Goal: Communication & Community: Answer question/provide support

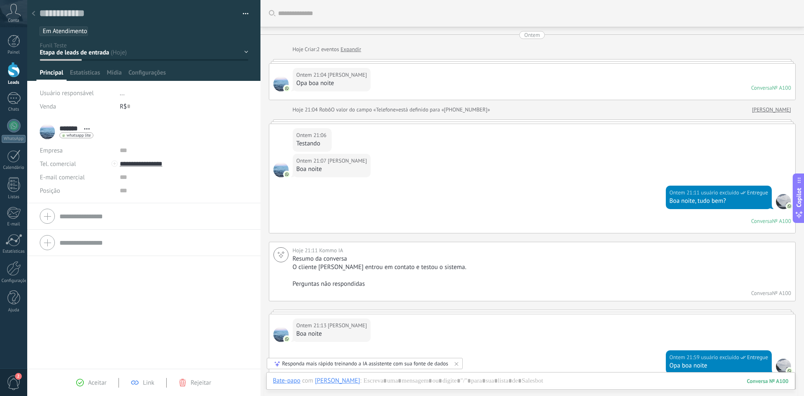
scroll to position [13, 0]
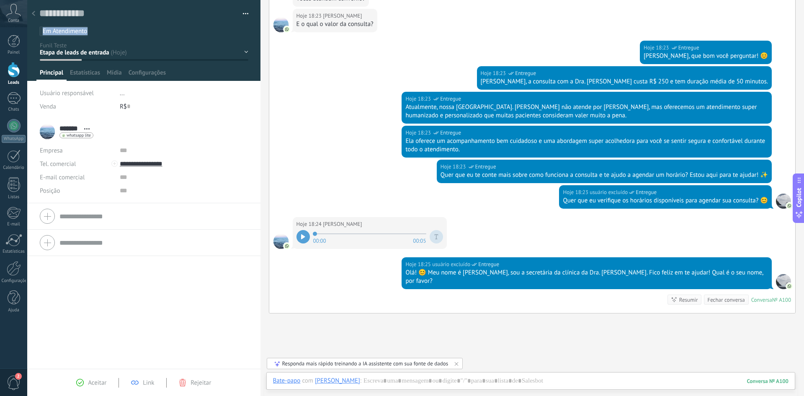
drag, startPoint x: 40, startPoint y: 30, endPoint x: 105, endPoint y: 30, distance: 64.5
click at [105, 30] on ul "Em Atendimento IA" at bounding box center [143, 31] width 208 height 11
click at [105, 29] on input "text" at bounding box center [168, 31] width 153 height 9
click at [31, 23] on div "Salvar e criar Imprimir Gerenciar tags Exportar para o Excel" at bounding box center [144, 18] width 234 height 36
click at [31, 12] on div at bounding box center [34, 14] width 12 height 16
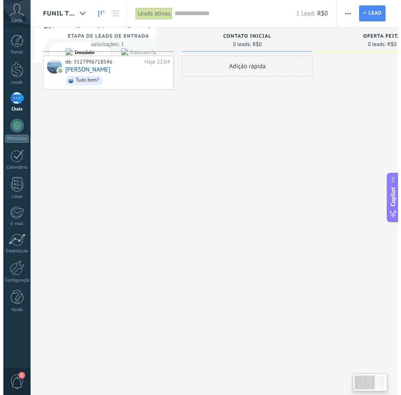
scroll to position [8, 0]
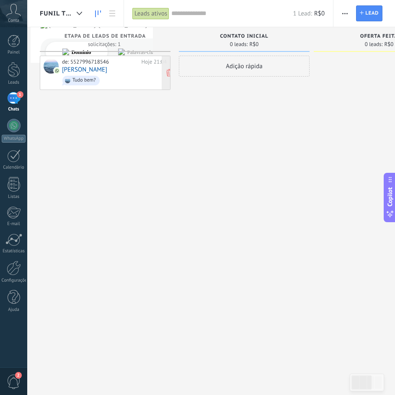
click at [111, 77] on span "Tudo bem?" at bounding box center [114, 80] width 105 height 13
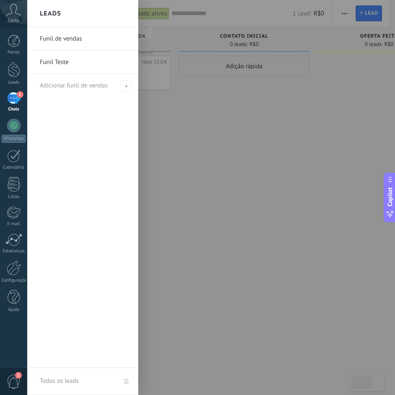
click at [15, 97] on div "1" at bounding box center [13, 98] width 13 height 12
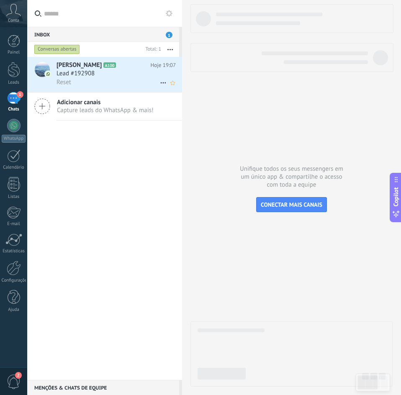
click at [115, 76] on div "Lead #192908" at bounding box center [116, 74] width 119 height 8
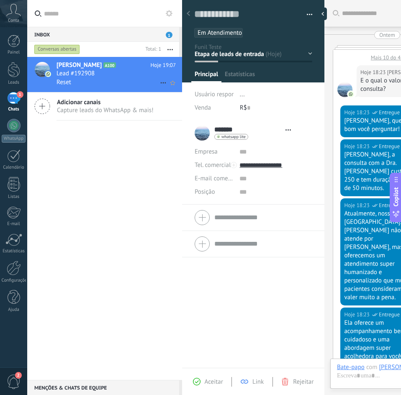
type textarea "**********"
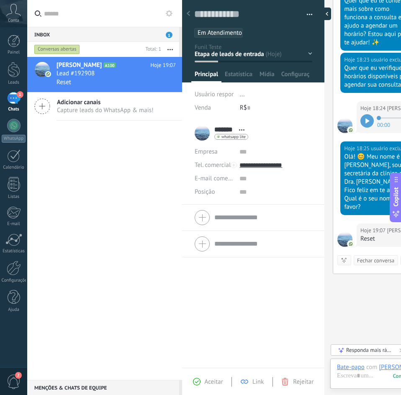
click at [322, 12] on div at bounding box center [325, 14] width 13 height 13
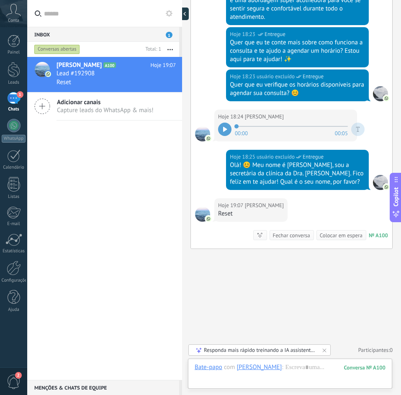
scroll to position [239, 0]
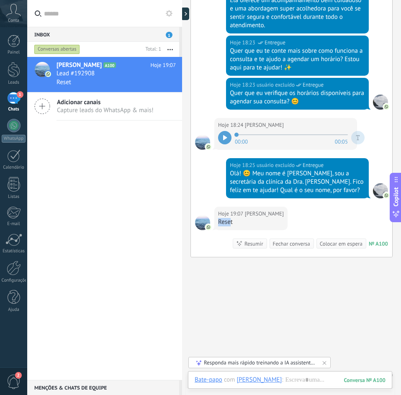
drag, startPoint x: 229, startPoint y: 212, endPoint x: 213, endPoint y: 211, distance: 15.5
click at [213, 211] on div "Hoje 19:07 Gabriel Reset Conversa № A100 Conversa № A100 Resumir Resumir Fechar…" at bounding box center [291, 232] width 201 height 50
click at [225, 218] on div "Reset" at bounding box center [251, 222] width 66 height 8
click at [228, 218] on div "Reset" at bounding box center [251, 222] width 66 height 8
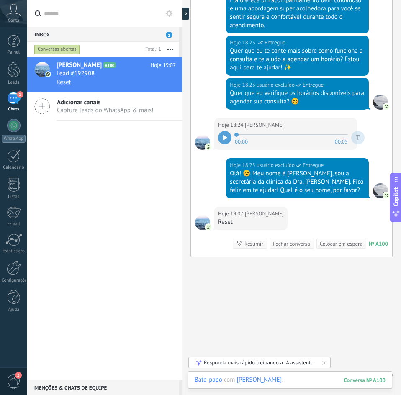
click at [303, 383] on div at bounding box center [290, 388] width 191 height 25
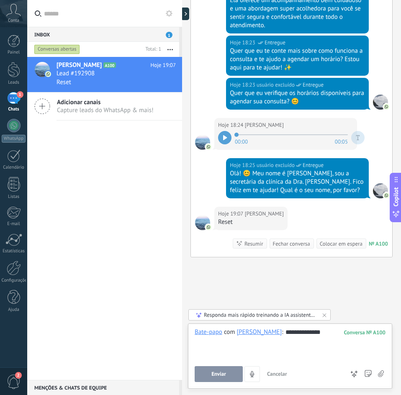
click at [202, 375] on button "Enviar" at bounding box center [219, 374] width 48 height 16
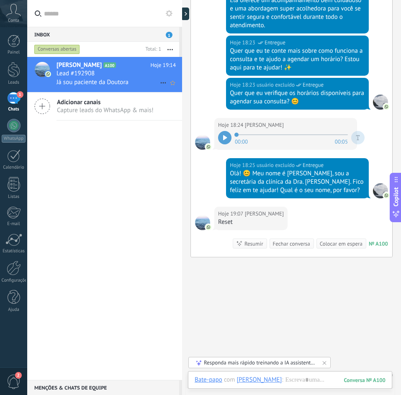
click at [108, 73] on div "Lead #192908" at bounding box center [116, 74] width 119 height 8
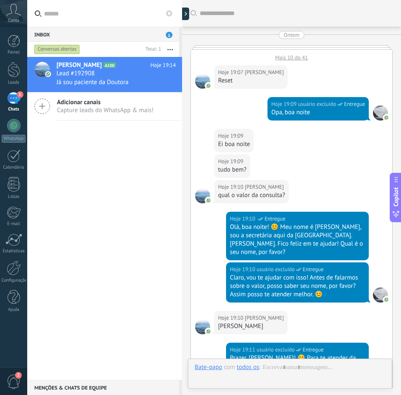
scroll to position [193, 0]
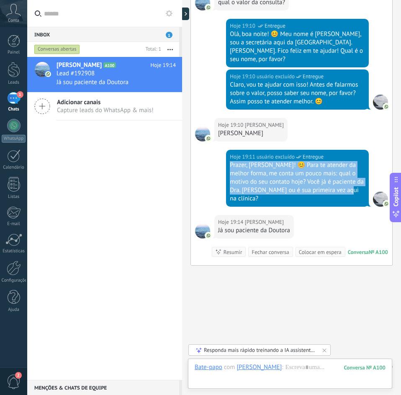
drag, startPoint x: 230, startPoint y: 157, endPoint x: 347, endPoint y: 183, distance: 120.1
click at [347, 183] on div "Prazer, [PERSON_NAME]! 😊 Para te atender da melhor forma, me conta um pouco mai…" at bounding box center [297, 182] width 135 height 42
click at [340, 179] on div "Prazer, [PERSON_NAME]! 😊 Para te atender da melhor forma, me conta um pouco mai…" at bounding box center [297, 182] width 135 height 42
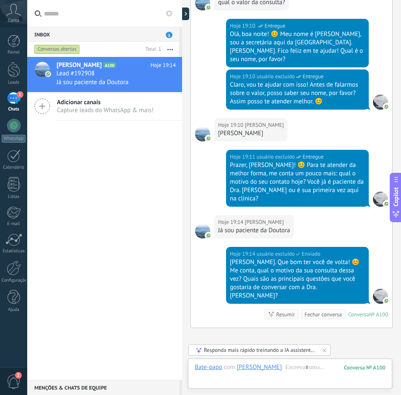
scroll to position [247, 0]
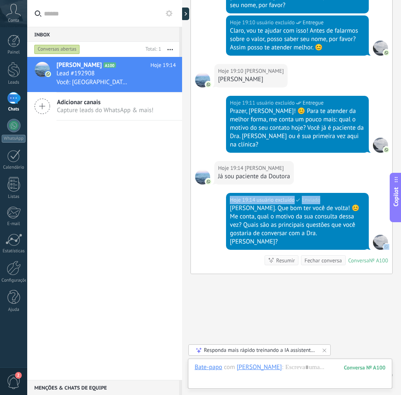
drag, startPoint x: 345, startPoint y: 179, endPoint x: 304, endPoint y: 174, distance: 41.3
drag, startPoint x: 233, startPoint y: 192, endPoint x: 270, endPoint y: 192, distance: 36.9
click at [268, 204] on div "[PERSON_NAME]. Que bom ter você de volta! 😊 Me conta, qual o motivo da sua cons…" at bounding box center [297, 225] width 135 height 42
drag, startPoint x: 279, startPoint y: 192, endPoint x: 316, endPoint y: 193, distance: 36.5
click at [316, 204] on div "[PERSON_NAME]. Que bom ter você de volta! 😊 Me conta, qual o motivo da sua cons…" at bounding box center [297, 225] width 135 height 42
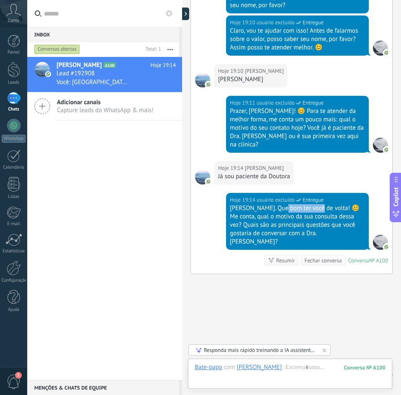
click at [284, 204] on div "[PERSON_NAME]. Que bom ter você de volta! 😊 Me conta, qual o motivo da sua cons…" at bounding box center [297, 225] width 135 height 42
drag, startPoint x: 277, startPoint y: 191, endPoint x: 355, endPoint y: 195, distance: 78.4
click at [355, 204] on div "[PERSON_NAME]. Que bom ter você de volta! 😊 Me conta, qual o motivo da sua cons…" at bounding box center [297, 225] width 135 height 42
drag, startPoint x: 239, startPoint y: 201, endPoint x: 251, endPoint y: 200, distance: 12.2
click at [250, 204] on div "[PERSON_NAME]. Que bom ter você de volta! 😊 Me conta, qual o motivo da sua cons…" at bounding box center [297, 225] width 135 height 42
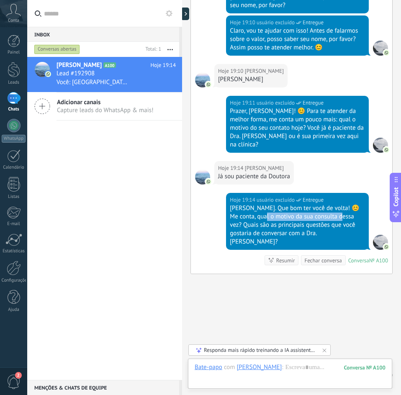
drag, startPoint x: 275, startPoint y: 201, endPoint x: 335, endPoint y: 204, distance: 60.0
click at [335, 204] on div "[PERSON_NAME]. Que bom ter você de volta! 😊 Me conta, qual o motivo da sua cons…" at bounding box center [297, 225] width 135 height 42
click at [292, 204] on div "[PERSON_NAME]. Que bom ter você de volta! 😊 Me conta, qual o motivo da sua cons…" at bounding box center [297, 225] width 135 height 42
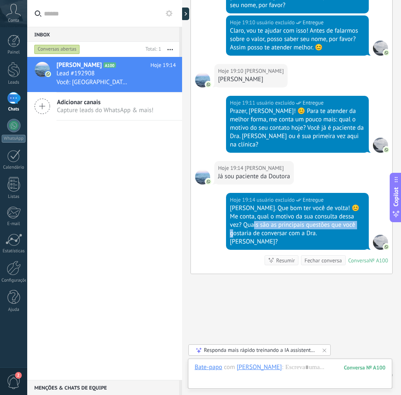
drag, startPoint x: 250, startPoint y: 209, endPoint x: 352, endPoint y: 211, distance: 102.2
click at [352, 211] on div "[PERSON_NAME]. Que bom ter você de volta! 😊 Me conta, qual o motivo da sua cons…" at bounding box center [297, 225] width 135 height 42
click at [308, 219] on div "[PERSON_NAME]. Que bom ter você de volta! 😊 Me conta, qual o motivo da sua cons…" at bounding box center [297, 225] width 135 height 42
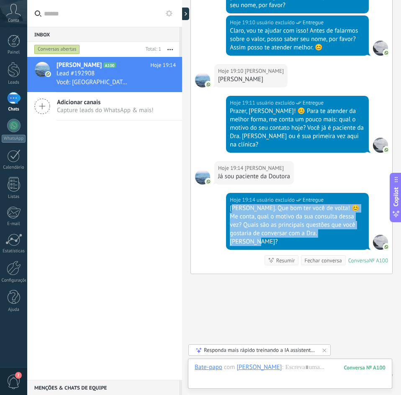
drag, startPoint x: 331, startPoint y: 217, endPoint x: 232, endPoint y: 193, distance: 101.8
click at [232, 204] on div "[PERSON_NAME]. Que bom ter você de volta! 😊 Me conta, qual o motivo da sua cons…" at bounding box center [297, 225] width 135 height 42
click at [244, 204] on div "[PERSON_NAME]. Que bom ter você de volta! 😊 Me conta, qual o motivo da sua cons…" at bounding box center [297, 225] width 135 height 42
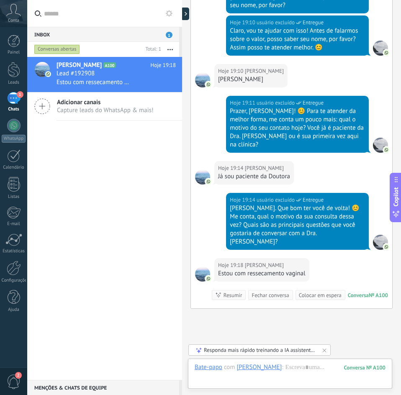
scroll to position [282, 0]
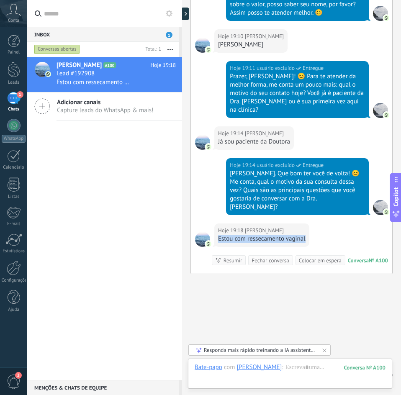
drag, startPoint x: 305, startPoint y: 213, endPoint x: 217, endPoint y: 212, distance: 88.4
click at [217, 224] on div "Hoje 19:18 [PERSON_NAME] com ressecamento vaginal" at bounding box center [261, 235] width 95 height 23
click at [222, 235] on div "Estou com ressecamento vaginal" at bounding box center [262, 239] width 88 height 8
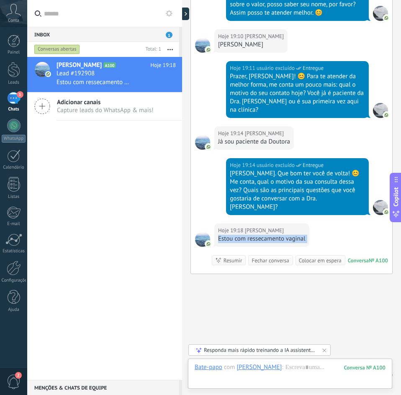
click at [247, 235] on div "Estou com ressecamento vaginal" at bounding box center [262, 239] width 88 height 8
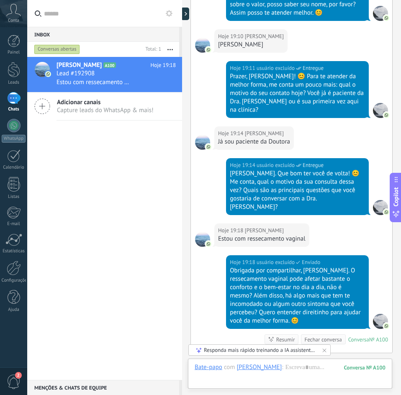
scroll to position [361, 0]
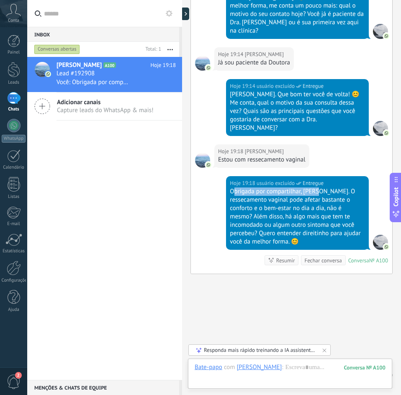
drag, startPoint x: 233, startPoint y: 167, endPoint x: 323, endPoint y: 166, distance: 90.0
click at [317, 188] on div "Obrigada por compartilhar, [PERSON_NAME]. O ressecamento vaginal pode afetar ba…" at bounding box center [297, 217] width 135 height 59
drag, startPoint x: 325, startPoint y: 166, endPoint x: 259, endPoint y: 168, distance: 65.8
click at [226, 176] on div "Hoje 19:18 usuário excluído Entregue Obrigada por compartilhar, [PERSON_NAME]. …" at bounding box center [297, 213] width 143 height 74
drag, startPoint x: 327, startPoint y: 165, endPoint x: 327, endPoint y: 170, distance: 5.0
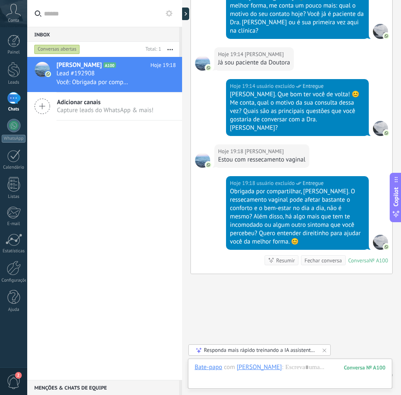
click at [327, 188] on div "Obrigada por compartilhar, [PERSON_NAME]. O ressecamento vaginal pode afetar ba…" at bounding box center [297, 217] width 135 height 59
drag, startPoint x: 243, startPoint y: 175, endPoint x: 348, endPoint y: 172, distance: 105.6
click at [348, 188] on div "Obrigada por compartilhar, [PERSON_NAME]. O ressecamento vaginal pode afetar ba…" at bounding box center [297, 217] width 135 height 59
drag, startPoint x: 233, startPoint y: 185, endPoint x: 327, endPoint y: 181, distance: 93.9
click at [327, 188] on div "Obrigada por compartilhar, [PERSON_NAME]. O ressecamento vaginal pode afetar ba…" at bounding box center [297, 217] width 135 height 59
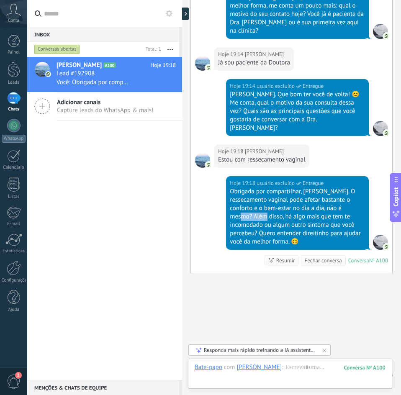
drag, startPoint x: 260, startPoint y: 193, endPoint x: 283, endPoint y: 193, distance: 23.0
click at [282, 193] on div "Obrigada por compartilhar, [PERSON_NAME]. O ressecamento vaginal pode afetar ba…" at bounding box center [297, 217] width 135 height 59
drag, startPoint x: 286, startPoint y: 193, endPoint x: 354, endPoint y: 194, distance: 68.3
click at [354, 194] on div "Obrigada por compartilhar, [PERSON_NAME]. O ressecamento vaginal pode afetar ba…" at bounding box center [297, 217] width 135 height 59
drag, startPoint x: 235, startPoint y: 201, endPoint x: 306, endPoint y: 199, distance: 71.7
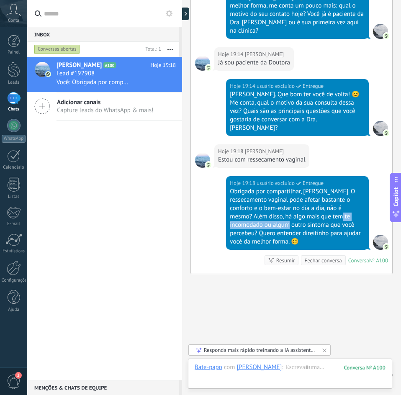
click at [306, 199] on div "Obrigada por compartilhar, [PERSON_NAME]. O ressecamento vaginal pode afetar ba…" at bounding box center [297, 217] width 135 height 59
drag, startPoint x: 329, startPoint y: 199, endPoint x: 345, endPoint y: 200, distance: 16.8
click at [345, 200] on div "Obrigada por compartilhar, [PERSON_NAME]. O ressecamento vaginal pode afetar ba…" at bounding box center [297, 217] width 135 height 59
drag, startPoint x: 262, startPoint y: 209, endPoint x: 358, endPoint y: 207, distance: 96.8
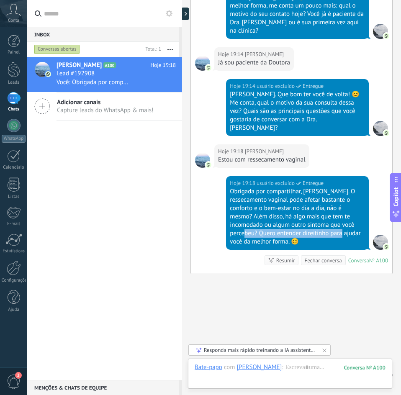
click at [358, 207] on div "Obrigada por compartilhar, [PERSON_NAME]. O ressecamento vaginal pode afetar ba…" at bounding box center [297, 217] width 135 height 59
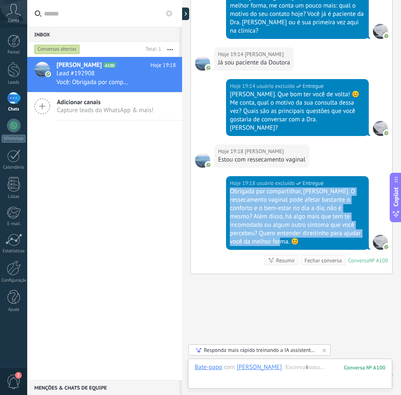
drag, startPoint x: 300, startPoint y: 217, endPoint x: 231, endPoint y: 162, distance: 88.2
click at [231, 188] on div "Obrigada por compartilhar, [PERSON_NAME]. O ressecamento vaginal pode afetar ba…" at bounding box center [297, 217] width 135 height 59
click at [234, 193] on div "Obrigada por compartilhar, [PERSON_NAME]. O ressecamento vaginal pode afetar ba…" at bounding box center [297, 217] width 135 height 59
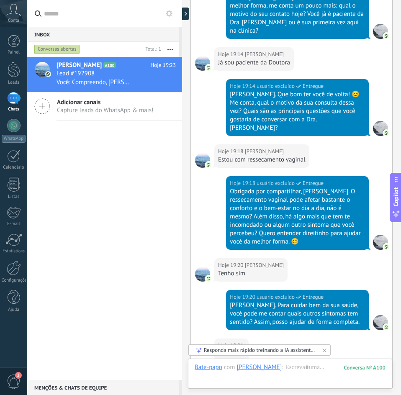
scroll to position [789, 0]
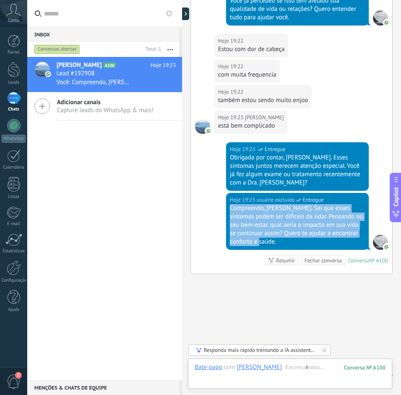
drag, startPoint x: 228, startPoint y: 182, endPoint x: 273, endPoint y: 213, distance: 55.1
click at [275, 214] on div "Hoje 19:23 usuário excluído Entregue Compreendo, [PERSON_NAME]. Sei que esses s…" at bounding box center [297, 221] width 143 height 57
click at [264, 209] on div "Compreendo, [PERSON_NAME]. Sei que esses sintomas podem ser difíceis de lidar. …" at bounding box center [297, 225] width 135 height 42
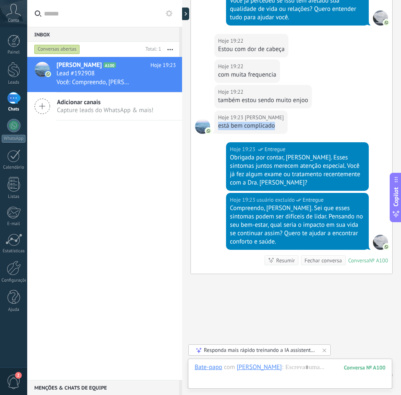
drag, startPoint x: 219, startPoint y: 99, endPoint x: 274, endPoint y: 99, distance: 55.3
click at [274, 122] on div "está bem complicado" at bounding box center [251, 126] width 66 height 8
click at [256, 122] on div "está bem complicado" at bounding box center [251, 126] width 66 height 8
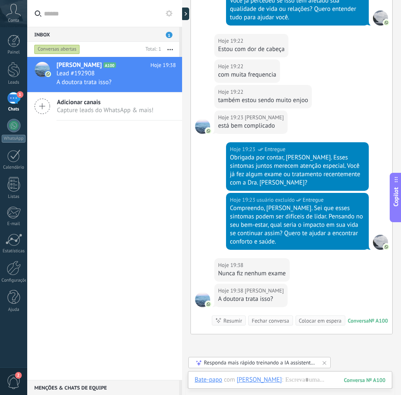
scroll to position [849, 0]
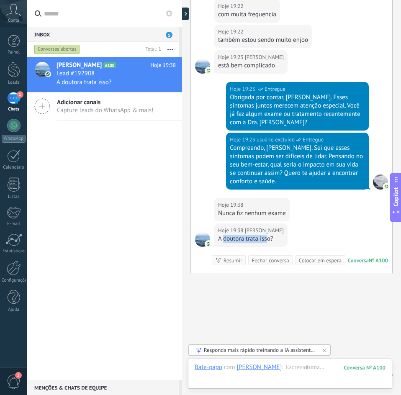
drag, startPoint x: 224, startPoint y: 213, endPoint x: 266, endPoint y: 214, distance: 41.5
click at [266, 235] on div "A doutora trata isso?" at bounding box center [251, 239] width 66 height 8
click at [270, 235] on div "A doutora trata isso?" at bounding box center [251, 239] width 66 height 8
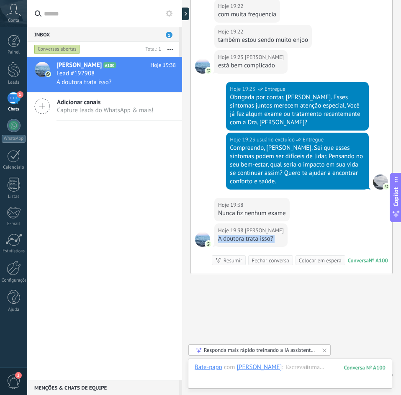
click at [259, 235] on div "A doutora trata isso?" at bounding box center [251, 239] width 66 height 8
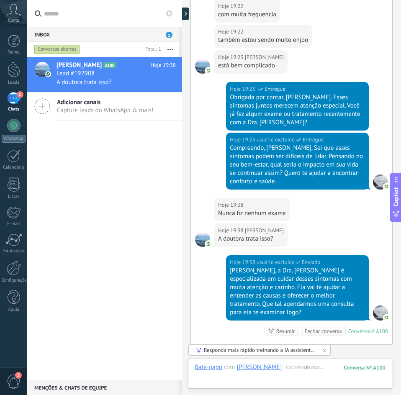
scroll to position [920, 0]
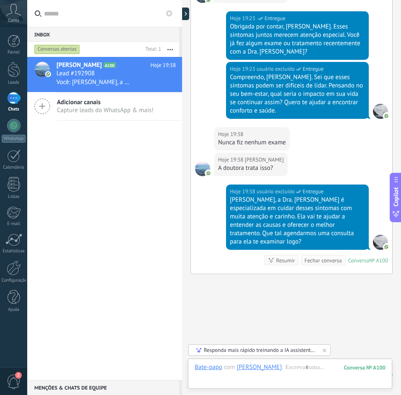
click at [255, 196] on div "[PERSON_NAME], a Dra. [PERSON_NAME] é especializada em cuidar desses sintomas c…" at bounding box center [297, 221] width 135 height 50
click at [236, 196] on div "[PERSON_NAME], a Dra. [PERSON_NAME] é especializada em cuidar desses sintomas c…" at bounding box center [297, 221] width 135 height 50
click at [249, 196] on div "[PERSON_NAME], a Dra. [PERSON_NAME] é especializada em cuidar desses sintomas c…" at bounding box center [297, 221] width 135 height 50
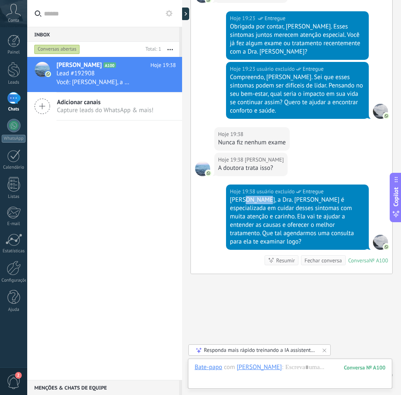
click at [249, 196] on div "[PERSON_NAME], a Dra. [PERSON_NAME] é especializada em cuidar desses sintomas c…" at bounding box center [297, 221] width 135 height 50
drag, startPoint x: 267, startPoint y: 175, endPoint x: 355, endPoint y: 175, distance: 87.9
click at [355, 196] on div "[PERSON_NAME], a Dra. [PERSON_NAME] é especializada em cuidar desses sintomas c…" at bounding box center [297, 221] width 135 height 50
drag, startPoint x: 232, startPoint y: 185, endPoint x: 350, endPoint y: 186, distance: 117.7
click at [350, 196] on div "[PERSON_NAME], a Dra. [PERSON_NAME] é especializada em cuidar desses sintomas c…" at bounding box center [297, 221] width 135 height 50
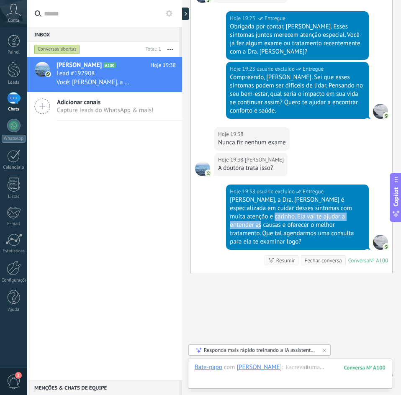
drag, startPoint x: 252, startPoint y: 192, endPoint x: 356, endPoint y: 192, distance: 103.9
click at [356, 196] on div "[PERSON_NAME], a Dra. [PERSON_NAME] é especializada em cuidar desses sintomas c…" at bounding box center [297, 221] width 135 height 50
click at [296, 196] on div "[PERSON_NAME], a Dra. [PERSON_NAME] é especializada em cuidar desses sintomas c…" at bounding box center [297, 221] width 135 height 50
drag, startPoint x: 231, startPoint y: 199, endPoint x: 285, endPoint y: 199, distance: 53.6
click at [285, 199] on div "[PERSON_NAME], a Dra. [PERSON_NAME] é especializada em cuidar desses sintomas c…" at bounding box center [297, 221] width 135 height 50
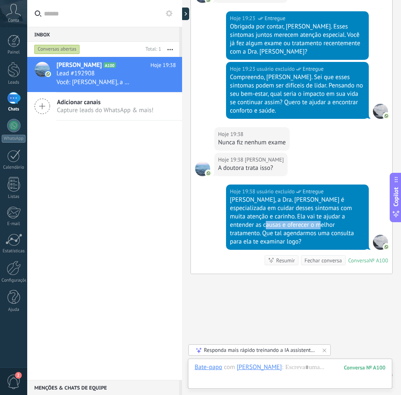
click at [251, 199] on div "[PERSON_NAME], a Dra. [PERSON_NAME] é especializada em cuidar desses sintomas c…" at bounding box center [297, 221] width 135 height 50
drag, startPoint x: 252, startPoint y: 200, endPoint x: 314, endPoint y: 199, distance: 62.4
click at [314, 199] on div "[PERSON_NAME], a Dra. [PERSON_NAME] é especializada em cuidar desses sintomas c…" at bounding box center [297, 221] width 135 height 50
click at [318, 200] on div "[PERSON_NAME], a Dra. [PERSON_NAME] é especializada em cuidar desses sintomas c…" at bounding box center [297, 221] width 135 height 50
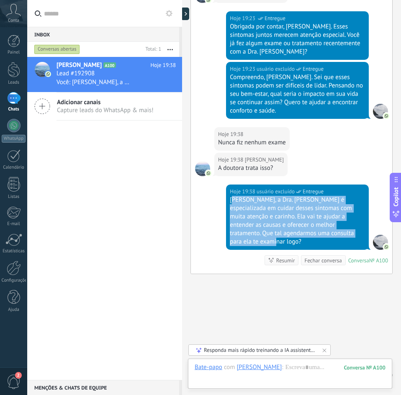
drag, startPoint x: 248, startPoint y: 217, endPoint x: 233, endPoint y: 181, distance: 39.0
click at [233, 196] on div "[PERSON_NAME], a Dra. [PERSON_NAME] é especializada em cuidar desses sintomas c…" at bounding box center [297, 221] width 135 height 50
click at [236, 196] on div "[PERSON_NAME], a Dra. [PERSON_NAME] é especializada em cuidar desses sintomas c…" at bounding box center [297, 221] width 135 height 50
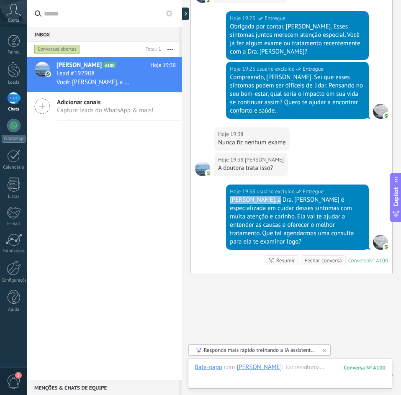
drag, startPoint x: 230, startPoint y: 175, endPoint x: 276, endPoint y: 177, distance: 45.7
click at [272, 196] on div "[PERSON_NAME], a Dra. [PERSON_NAME] é especializada em cuidar desses sintomas c…" at bounding box center [297, 221] width 135 height 50
click at [314, 196] on div "[PERSON_NAME], a Dra. [PERSON_NAME] é especializada em cuidar desses sintomas c…" at bounding box center [297, 221] width 135 height 50
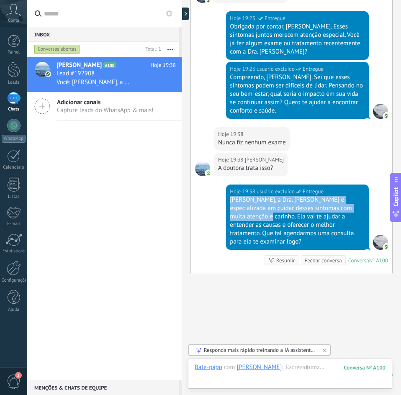
drag, startPoint x: 250, startPoint y: 192, endPoint x: 230, endPoint y: 175, distance: 26.5
click at [230, 196] on div "[PERSON_NAME], a Dra. [PERSON_NAME] é especializada em cuidar desses sintomas c…" at bounding box center [297, 221] width 135 height 50
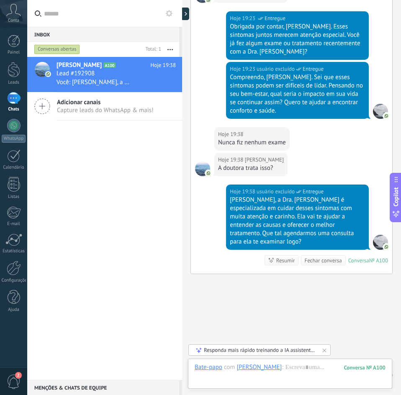
click at [252, 196] on div "[PERSON_NAME], a Dra. [PERSON_NAME] é especializada em cuidar desses sintomas c…" at bounding box center [297, 221] width 135 height 50
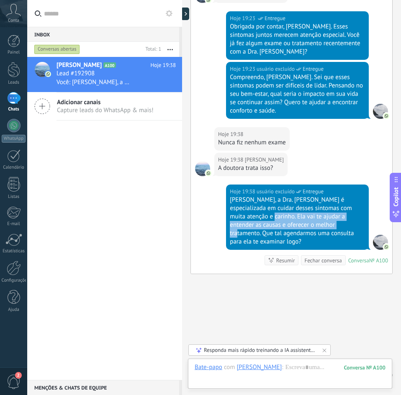
drag, startPoint x: 252, startPoint y: 192, endPoint x: 310, endPoint y: 201, distance: 58.5
click at [310, 201] on div "[PERSON_NAME], a Dra. [PERSON_NAME] é especializada em cuidar desses sintomas c…" at bounding box center [297, 221] width 135 height 50
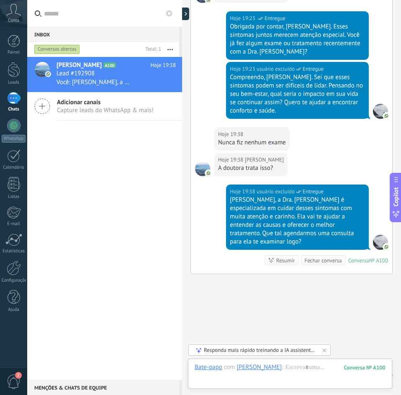
click at [313, 201] on div "[PERSON_NAME], a Dra. [PERSON_NAME] é especializada em cuidar desses sintomas c…" at bounding box center [297, 221] width 135 height 50
drag, startPoint x: 311, startPoint y: 201, endPoint x: 317, endPoint y: 211, distance: 12.6
click at [317, 211] on div "[PERSON_NAME], a Dra. [PERSON_NAME] é especializada em cuidar desses sintomas c…" at bounding box center [297, 221] width 135 height 50
click at [289, 197] on div "[PERSON_NAME], a Dra. [PERSON_NAME] é especializada em cuidar desses sintomas c…" at bounding box center [297, 221] width 135 height 50
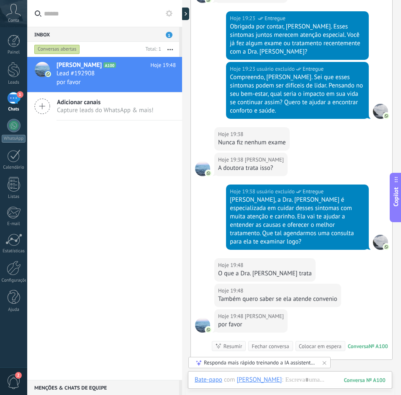
scroll to position [1006, 0]
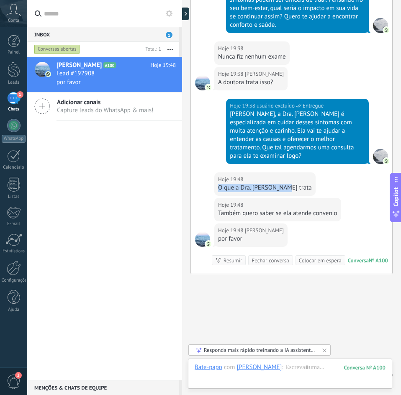
drag, startPoint x: 220, startPoint y: 162, endPoint x: 286, endPoint y: 162, distance: 66.6
click at [286, 173] on div "Hoje 19:48 [PERSON_NAME] O que a Dra. [PERSON_NAME] trata" at bounding box center [291, 186] width 201 height 26
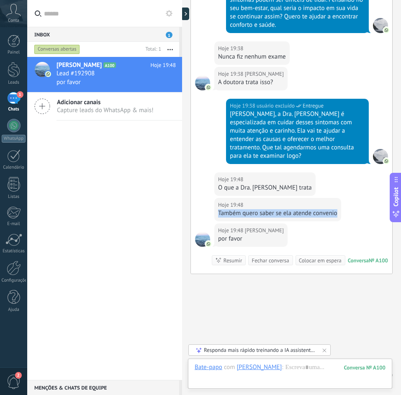
drag, startPoint x: 219, startPoint y: 190, endPoint x: 336, endPoint y: 188, distance: 116.9
click at [336, 209] on div "Também quero saber se ela atende convenio" at bounding box center [277, 213] width 119 height 8
drag, startPoint x: 220, startPoint y: 216, endPoint x: 246, endPoint y: 216, distance: 26.0
click at [246, 235] on div "por favor" at bounding box center [251, 239] width 66 height 8
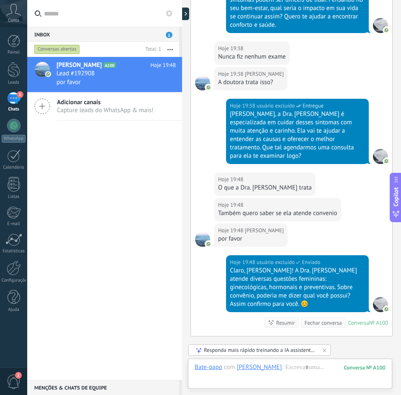
scroll to position [1060, 0]
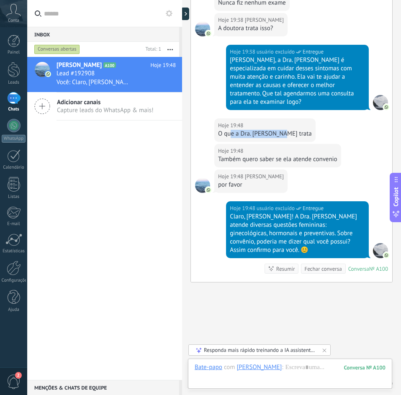
drag, startPoint x: 279, startPoint y: 108, endPoint x: 232, endPoint y: 111, distance: 47.0
click at [231, 130] on div "O que a Dra. [PERSON_NAME] trata" at bounding box center [265, 134] width 94 height 8
drag, startPoint x: 230, startPoint y: 193, endPoint x: 242, endPoint y: 191, distance: 12.6
click at [242, 213] on div "Claro, [PERSON_NAME]! A Dra. [PERSON_NAME] atende diversas questões femininas: …" at bounding box center [297, 234] width 135 height 42
drag, startPoint x: 248, startPoint y: 191, endPoint x: 268, endPoint y: 191, distance: 20.5
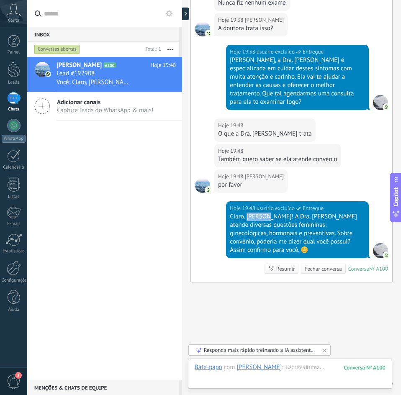
click at [268, 213] on div "Claro, [PERSON_NAME]! A Dra. [PERSON_NAME] atende diversas questões femininas: …" at bounding box center [297, 234] width 135 height 42
drag, startPoint x: 270, startPoint y: 190, endPoint x: 350, endPoint y: 190, distance: 80.0
click at [358, 213] on div "Claro, [PERSON_NAME]! A Dra. [PERSON_NAME] atende diversas questões femininas: …" at bounding box center [297, 234] width 135 height 42
drag, startPoint x: 232, startPoint y: 199, endPoint x: 273, endPoint y: 198, distance: 41.9
click at [272, 213] on div "Claro, [PERSON_NAME]! A Dra. [PERSON_NAME] atende diversas questões femininas: …" at bounding box center [297, 234] width 135 height 42
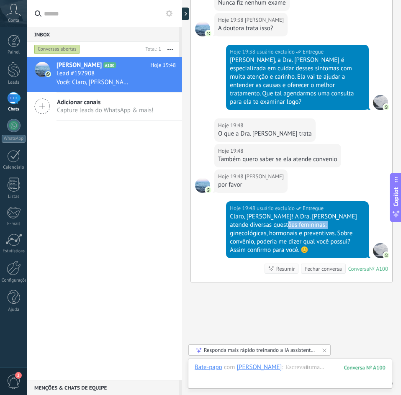
drag, startPoint x: 283, startPoint y: 200, endPoint x: 321, endPoint y: 200, distance: 38.1
click at [321, 213] on div "Claro, [PERSON_NAME]! A Dra. [PERSON_NAME] atende diversas questões femininas: …" at bounding box center [297, 234] width 135 height 42
click at [305, 213] on div "Claro, [PERSON_NAME]! A Dra. [PERSON_NAME] atende diversas questões femininas: …" at bounding box center [297, 234] width 135 height 42
click at [302, 213] on div "Claro, [PERSON_NAME]! A Dra. [PERSON_NAME] atende diversas questões femininas: …" at bounding box center [297, 234] width 135 height 42
drag, startPoint x: 302, startPoint y: 200, endPoint x: 312, endPoint y: 200, distance: 10.5
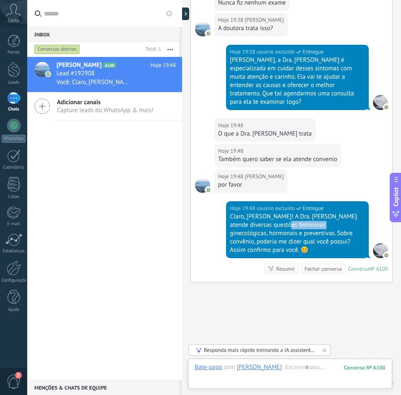
click at [306, 213] on div "Claro, [PERSON_NAME]! A Dra. [PERSON_NAME] atende diversas questões femininas: …" at bounding box center [297, 234] width 135 height 42
click at [333, 213] on div "Claro, [PERSON_NAME]! A Dra. [PERSON_NAME] atende diversas questões femininas: …" at bounding box center [297, 234] width 135 height 42
click at [241, 213] on div "Claro, [PERSON_NAME]! A Dra. [PERSON_NAME] atende diversas questões femininas: …" at bounding box center [297, 234] width 135 height 42
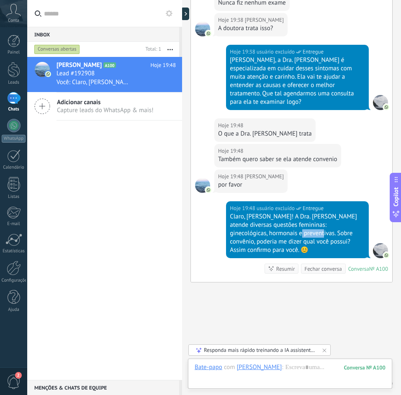
drag, startPoint x: 264, startPoint y: 208, endPoint x: 287, endPoint y: 208, distance: 23.5
click at [287, 213] on div "Claro, [PERSON_NAME]! A Dra. [PERSON_NAME] atende diversas questões femininas: …" at bounding box center [297, 234] width 135 height 42
drag, startPoint x: 317, startPoint y: 208, endPoint x: 330, endPoint y: 208, distance: 13.0
click at [331, 213] on div "Claro, [PERSON_NAME]! A Dra. [PERSON_NAME] atende diversas questões femininas: …" at bounding box center [297, 234] width 135 height 42
drag, startPoint x: 232, startPoint y: 217, endPoint x: 276, endPoint y: 216, distance: 43.6
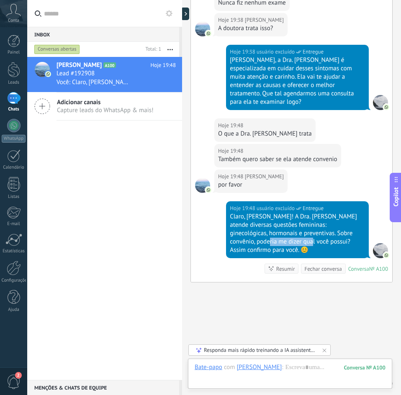
click at [276, 216] on div "Claro, [PERSON_NAME]! A Dra. [PERSON_NAME] atende diversas questões femininas: …" at bounding box center [297, 234] width 135 height 42
drag, startPoint x: 279, startPoint y: 216, endPoint x: 351, endPoint y: 217, distance: 71.2
click at [351, 217] on div "Claro, [PERSON_NAME]! A Dra. [PERSON_NAME] atende diversas questões femininas: …" at bounding box center [297, 234] width 135 height 42
click at [346, 217] on div "Claro, [PERSON_NAME]! A Dra. [PERSON_NAME] atende diversas questões femininas: …" at bounding box center [297, 234] width 135 height 42
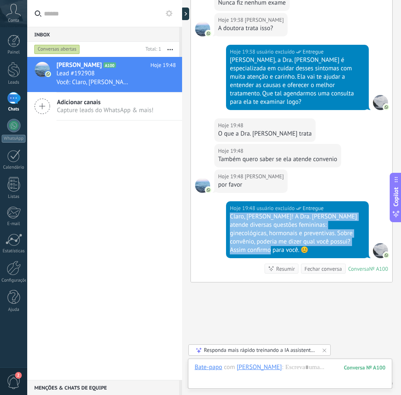
drag, startPoint x: 354, startPoint y: 216, endPoint x: 227, endPoint y: 190, distance: 130.0
click at [227, 201] on div "Hoje 19:48 usuário excluído Entregue Claro, [PERSON_NAME]! A Dra. [PERSON_NAME]…" at bounding box center [297, 229] width 143 height 57
click at [232, 213] on div "Claro, [PERSON_NAME]! A Dra. [PERSON_NAME] atende diversas questões femininas: …" at bounding box center [297, 234] width 135 height 42
drag, startPoint x: 230, startPoint y: 191, endPoint x: 348, endPoint y: 215, distance: 119.6
click at [348, 215] on div "Claro, [PERSON_NAME]! A Dra. [PERSON_NAME] atende diversas questões femininas: …" at bounding box center [297, 234] width 135 height 42
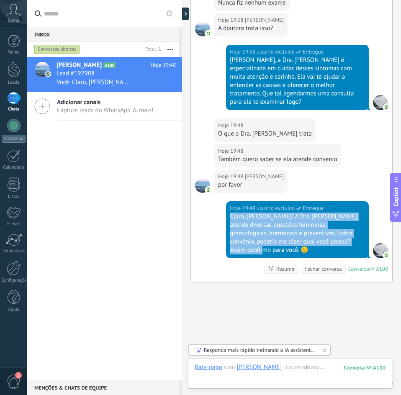
click at [348, 215] on div "Claro, [PERSON_NAME]! A Dra. [PERSON_NAME] atende diversas questões femininas: …" at bounding box center [297, 234] width 135 height 42
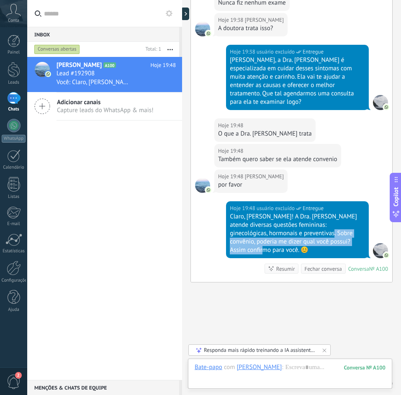
drag, startPoint x: 351, startPoint y: 216, endPoint x: 298, endPoint y: 209, distance: 54.0
click at [298, 213] on div "Claro, [PERSON_NAME]! A Dra. [PERSON_NAME] atende diversas questões femininas: …" at bounding box center [297, 234] width 135 height 42
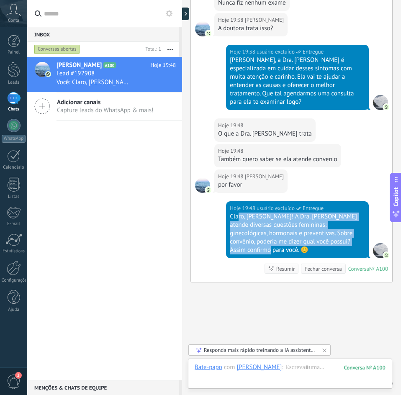
drag, startPoint x: 353, startPoint y: 215, endPoint x: 237, endPoint y: 189, distance: 119.4
click at [237, 213] on div "Claro, [PERSON_NAME]! A Dra. [PERSON_NAME] atende diversas questões femininas: …" at bounding box center [297, 234] width 135 height 42
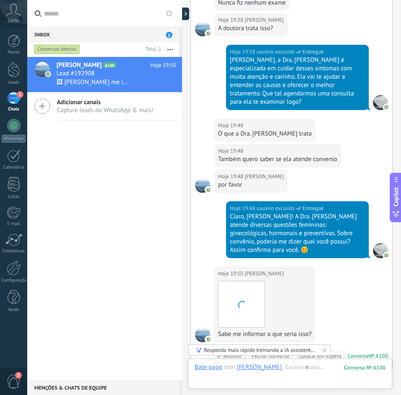
scroll to position [1147, 0]
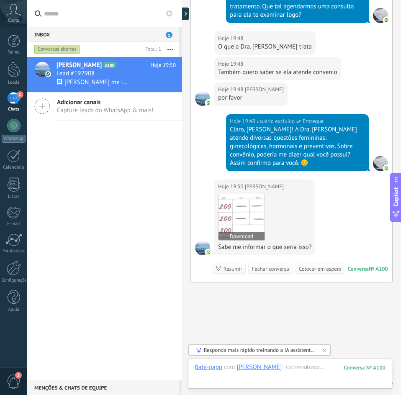
click at [242, 194] on img at bounding box center [242, 217] width 46 height 46
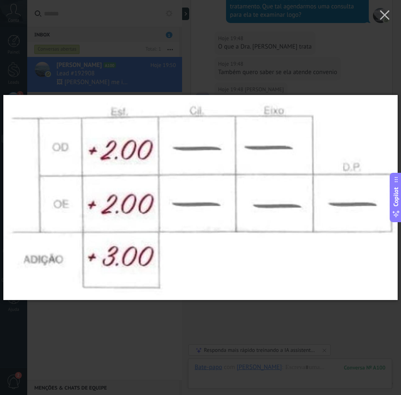
click at [245, 79] on div at bounding box center [199, 91] width 401 height 26
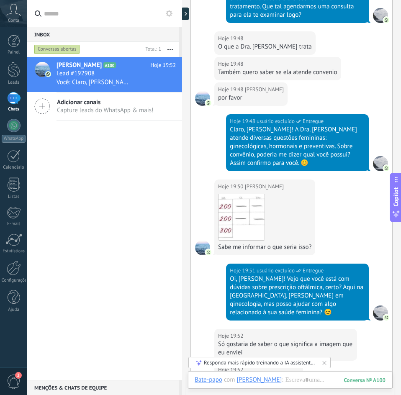
scroll to position [1391, 0]
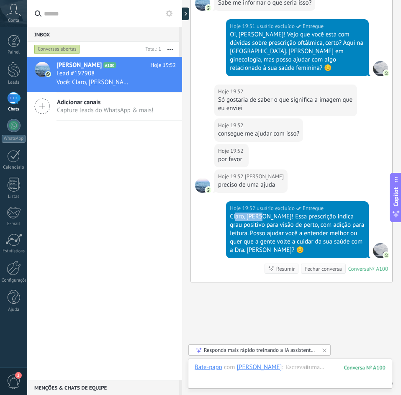
drag, startPoint x: 234, startPoint y: 183, endPoint x: 261, endPoint y: 181, distance: 26.9
click at [260, 213] on div "Claro, [PERSON_NAME]! Essa prescrição indica grau positivo para visão de perto,…" at bounding box center [297, 234] width 135 height 42
drag, startPoint x: 276, startPoint y: 181, endPoint x: 326, endPoint y: 181, distance: 49.4
click at [327, 213] on div "Claro, [PERSON_NAME]! Essa prescrição indica grau positivo para visão de perto,…" at bounding box center [297, 234] width 135 height 42
click at [272, 213] on div "Claro, [PERSON_NAME]! Essa prescrição indica grau positivo para visão de perto,…" at bounding box center [297, 234] width 135 height 42
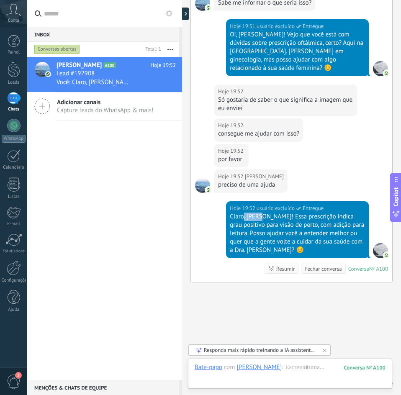
drag, startPoint x: 249, startPoint y: 183, endPoint x: 262, endPoint y: 183, distance: 13.4
click at [262, 213] on div "Claro, [PERSON_NAME]! Essa prescrição indica grau positivo para visão de perto,…" at bounding box center [297, 234] width 135 height 42
drag, startPoint x: 269, startPoint y: 183, endPoint x: 229, endPoint y: 183, distance: 40.2
click at [229, 201] on div "Hoje 19:52 usuário excluído Entregue Claro, [PERSON_NAME]! Essa prescrição indi…" at bounding box center [297, 229] width 143 height 57
drag, startPoint x: 271, startPoint y: 184, endPoint x: 356, endPoint y: 183, distance: 84.2
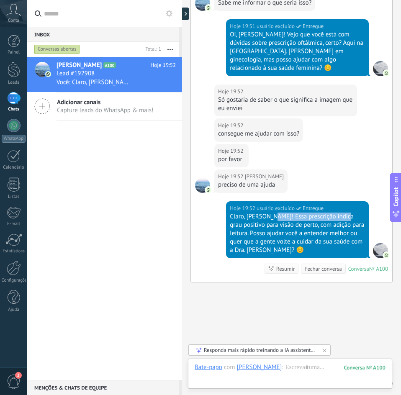
click at [356, 213] on div "Claro, [PERSON_NAME]! Essa prescrição indica grau positivo para visão de perto,…" at bounding box center [297, 234] width 135 height 42
drag, startPoint x: 236, startPoint y: 193, endPoint x: 305, endPoint y: 193, distance: 68.7
click at [305, 213] on div "Claro, [PERSON_NAME]! Essa prescrição indica grau positivo para visão de perto,…" at bounding box center [297, 234] width 135 height 42
drag, startPoint x: 312, startPoint y: 192, endPoint x: 347, endPoint y: 192, distance: 35.2
click at [347, 213] on div "Claro, [PERSON_NAME]! Essa prescrição indica grau positivo para visão de perto,…" at bounding box center [297, 234] width 135 height 42
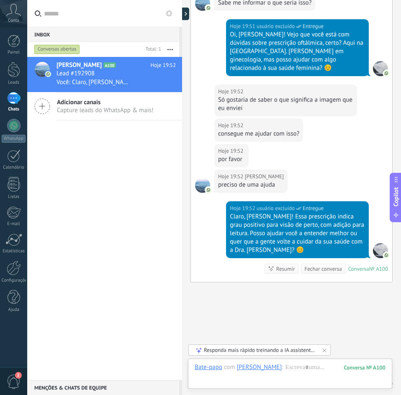
click at [272, 213] on div "Claro, [PERSON_NAME]! Essa prescrição indica grau positivo para visão de perto,…" at bounding box center [297, 234] width 135 height 42
drag, startPoint x: 250, startPoint y: 200, endPoint x: 305, endPoint y: 199, distance: 54.4
click at [305, 213] on div "Claro, [PERSON_NAME]! Essa prescrição indica grau positivo para visão de perto,…" at bounding box center [297, 234] width 135 height 42
click at [275, 213] on div "Claro, [PERSON_NAME]! Essa prescrição indica grau positivo para visão de perto,…" at bounding box center [297, 234] width 135 height 42
drag, startPoint x: 234, startPoint y: 209, endPoint x: 340, endPoint y: 209, distance: 106.8
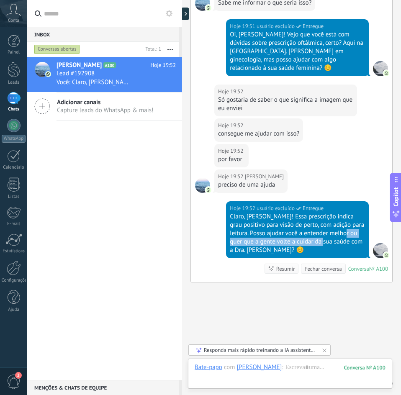
click at [340, 213] on div "Claro, [PERSON_NAME]! Essa prescrição indica grau positivo para visão de perto,…" at bounding box center [297, 234] width 135 height 42
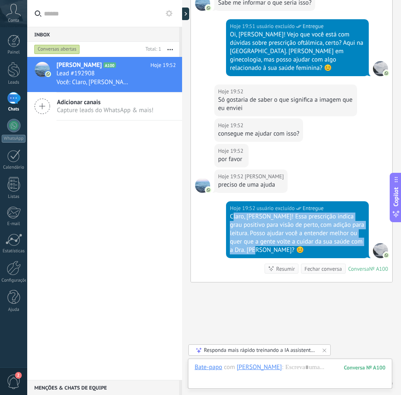
drag, startPoint x: 273, startPoint y: 217, endPoint x: 233, endPoint y: 184, distance: 52.1
click at [233, 213] on div "Claro, [PERSON_NAME]! Essa prescrição indica grau positivo para visão de perto,…" at bounding box center [297, 234] width 135 height 42
click at [238, 213] on div "Claro, [PERSON_NAME]! Essa prescrição indica grau positivo para visão de perto,…" at bounding box center [297, 234] width 135 height 42
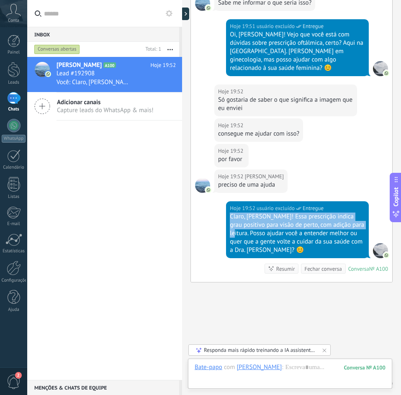
drag, startPoint x: 248, startPoint y: 201, endPoint x: 229, endPoint y: 183, distance: 26.1
click at [230, 213] on div "Claro, [PERSON_NAME]! Essa prescrição indica grau positivo para visão de perto,…" at bounding box center [297, 234] width 135 height 42
click at [232, 213] on div "Claro, [PERSON_NAME]! Essa prescrição indica grau positivo para visão de perto,…" at bounding box center [297, 234] width 135 height 42
drag, startPoint x: 229, startPoint y: 183, endPoint x: 249, endPoint y: 198, distance: 24.8
click at [249, 213] on div "Claro, [PERSON_NAME]! Essa prescrição indica grau positivo para visão de perto,…" at bounding box center [297, 234] width 135 height 42
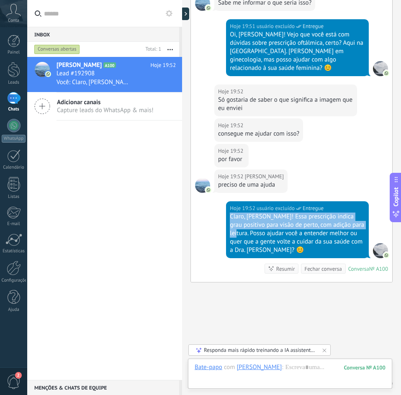
click at [249, 213] on div "Claro, [PERSON_NAME]! Essa prescrição indica grau positivo para visão de perto,…" at bounding box center [297, 234] width 135 height 42
drag, startPoint x: 249, startPoint y: 199, endPoint x: 231, endPoint y: 185, distance: 23.0
click at [231, 213] on div "Claro, [PERSON_NAME]! Essa prescrição indica grau positivo para visão de perto,…" at bounding box center [297, 234] width 135 height 42
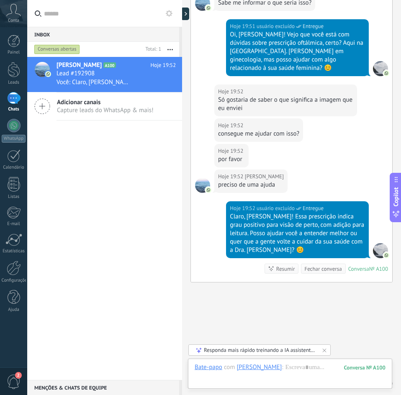
click at [230, 213] on div "Claro, [PERSON_NAME]! Essa prescrição indica grau positivo para visão de perto,…" at bounding box center [297, 234] width 135 height 42
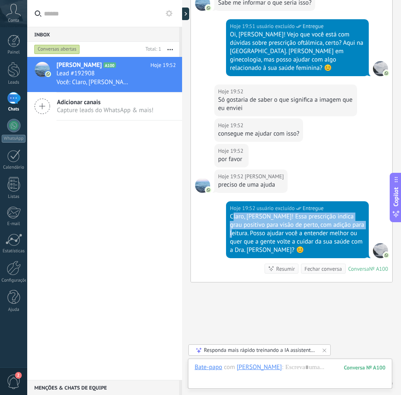
drag, startPoint x: 238, startPoint y: 189, endPoint x: 246, endPoint y: 196, distance: 10.4
click at [246, 213] on div "Claro, [PERSON_NAME]! Essa prescrição indica grau positivo para visão de perto,…" at bounding box center [297, 234] width 135 height 42
drag, startPoint x: 248, startPoint y: 199, endPoint x: 230, endPoint y: 183, distance: 24.9
click at [230, 213] on div "Claro, [PERSON_NAME]! Essa prescrição indica grau positivo para visão de perto,…" at bounding box center [297, 234] width 135 height 42
click at [235, 213] on div "Claro, [PERSON_NAME]! Essa prescrição indica grau positivo para visão de perto,…" at bounding box center [297, 234] width 135 height 42
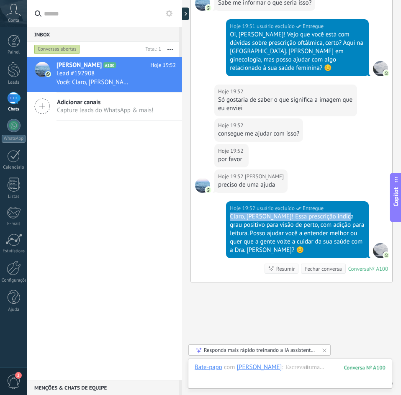
drag, startPoint x: 229, startPoint y: 182, endPoint x: 342, endPoint y: 181, distance: 112.7
click at [342, 213] on div "Claro, [PERSON_NAME]! Essa prescrição indica grau positivo para visão de perto,…" at bounding box center [297, 234] width 135 height 42
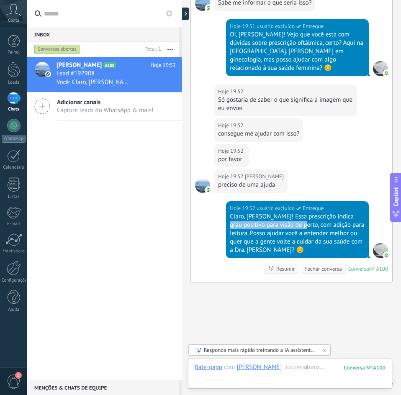
drag, startPoint x: 231, startPoint y: 194, endPoint x: 307, endPoint y: 192, distance: 75.8
click at [307, 213] on div "Claro, [PERSON_NAME]! Essa prescrição indica grau positivo para visão de perto,…" at bounding box center [297, 234] width 135 height 42
click at [301, 213] on div "Claro, [PERSON_NAME]! Essa prescrição indica grau positivo para visão de perto,…" at bounding box center [297, 234] width 135 height 42
drag, startPoint x: 230, startPoint y: 185, endPoint x: 272, endPoint y: 184, distance: 41.9
click at [272, 213] on div "Claro, [PERSON_NAME]! Essa prescrição indica grau positivo para visão de perto,…" at bounding box center [297, 234] width 135 height 42
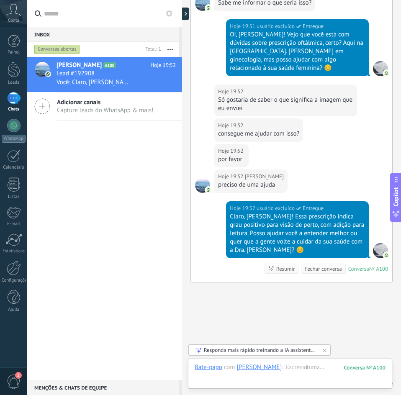
click at [275, 213] on div "Claro, [PERSON_NAME]! Essa prescrição indica grau positivo para visão de perto,…" at bounding box center [297, 234] width 135 height 42
drag, startPoint x: 271, startPoint y: 183, endPoint x: 341, endPoint y: 182, distance: 70.8
click at [341, 213] on div "Claro, [PERSON_NAME]! Essa prescrição indica grau positivo para visão de perto,…" at bounding box center [297, 234] width 135 height 42
drag, startPoint x: 231, startPoint y: 193, endPoint x: 300, endPoint y: 192, distance: 69.1
click at [300, 213] on div "Claro, [PERSON_NAME]! Essa prescrição indica grau positivo para visão de perto,…" at bounding box center [297, 234] width 135 height 42
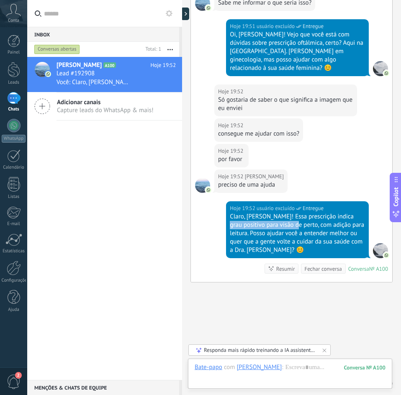
click at [287, 213] on div "Claro, [PERSON_NAME]! Essa prescrição indica grau positivo para visão de perto,…" at bounding box center [297, 234] width 135 height 42
drag, startPoint x: 302, startPoint y: 191, endPoint x: 227, endPoint y: 191, distance: 75.0
click at [227, 201] on div "Hoje 19:52 usuário excluído Entregue Claro, [PERSON_NAME]! Essa prescrição indi…" at bounding box center [297, 229] width 143 height 57
click at [269, 213] on div "Claro, [PERSON_NAME]! Essa prescrição indica grau positivo para visão de perto,…" at bounding box center [297, 234] width 135 height 42
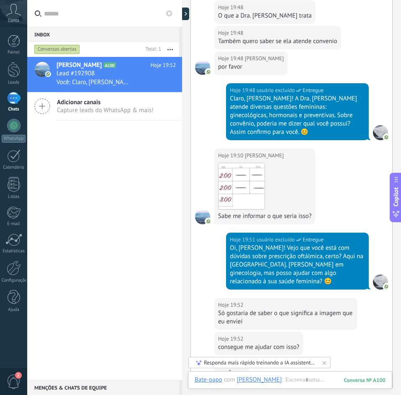
scroll to position [1140, 0]
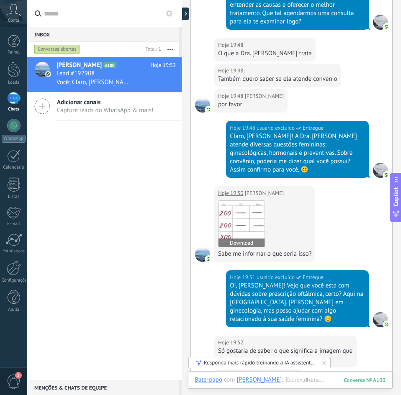
click at [244, 201] on img at bounding box center [242, 224] width 46 height 46
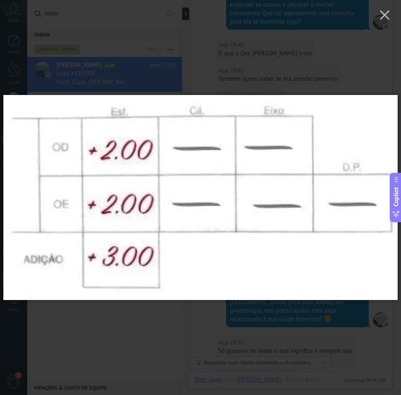
click at [316, 323] on div at bounding box center [200, 197] width 401 height 395
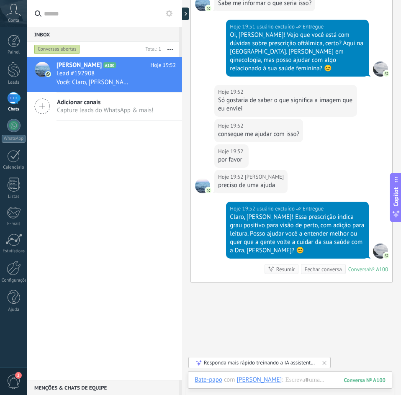
scroll to position [1391, 0]
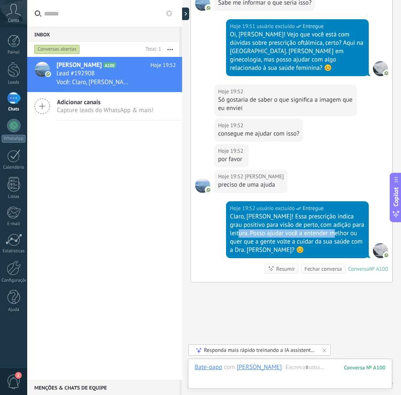
drag, startPoint x: 253, startPoint y: 201, endPoint x: 345, endPoint y: 201, distance: 92.6
click at [351, 213] on div "Claro, [PERSON_NAME]! Essa prescrição indica grau positivo para visão de perto,…" at bounding box center [297, 234] width 135 height 42
click at [261, 213] on div "Claro, [PERSON_NAME]! Essa prescrição indica grau positivo para visão de perto,…" at bounding box center [297, 234] width 135 height 42
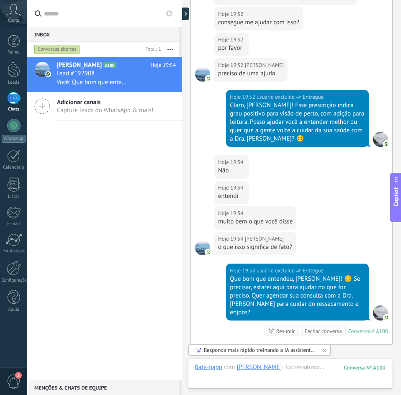
scroll to position [1557, 0]
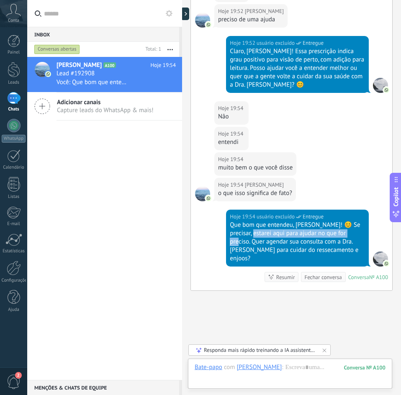
drag, startPoint x: 267, startPoint y: 199, endPoint x: 339, endPoint y: 199, distance: 72.0
click at [344, 221] on div "Que bom que entendeu, [PERSON_NAME]! 😊 Se precisar, estarei aqui para ajudar no…" at bounding box center [297, 242] width 135 height 42
drag, startPoint x: 236, startPoint y: 207, endPoint x: 325, endPoint y: 210, distance: 88.8
click at [325, 221] on div "Que bom que entendeu, [PERSON_NAME]! 😊 Se precisar, estarei aqui para ajudar no…" at bounding box center [297, 242] width 135 height 42
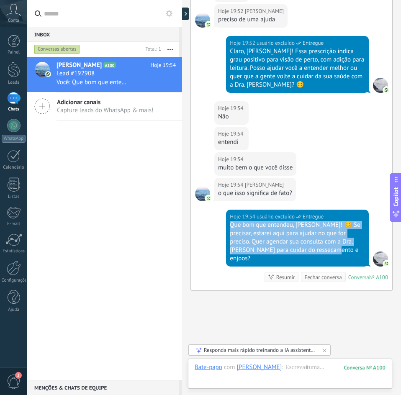
drag, startPoint x: 328, startPoint y: 216, endPoint x: 230, endPoint y: 192, distance: 101.0
click at [230, 221] on div "Que bom que entendeu, [PERSON_NAME]! 😊 Se precisar, estarei aqui para ajudar no…" at bounding box center [297, 242] width 135 height 42
click at [244, 221] on div "Que bom que entendeu, [PERSON_NAME]! 😊 Se precisar, estarei aqui para ajudar no…" at bounding box center [297, 242] width 135 height 42
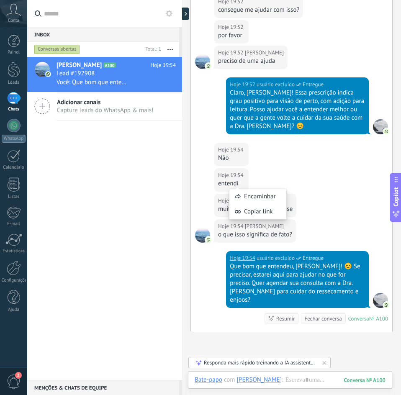
scroll to position [1515, 0]
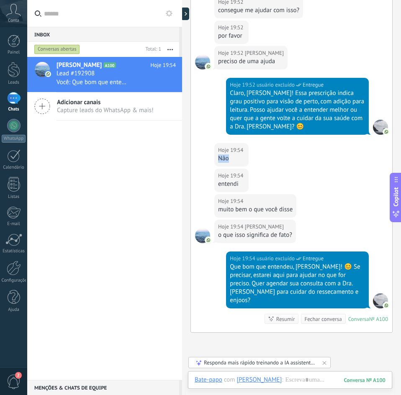
drag, startPoint x: 219, startPoint y: 127, endPoint x: 238, endPoint y: 126, distance: 18.4
click at [238, 155] on div "Não" at bounding box center [231, 159] width 27 height 8
drag, startPoint x: 217, startPoint y: 153, endPoint x: 236, endPoint y: 152, distance: 18.8
click at [236, 169] on div "Hoje 19:54 [PERSON_NAME] entendi" at bounding box center [231, 180] width 34 height 23
click at [226, 180] on div "entendi" at bounding box center [231, 184] width 27 height 8
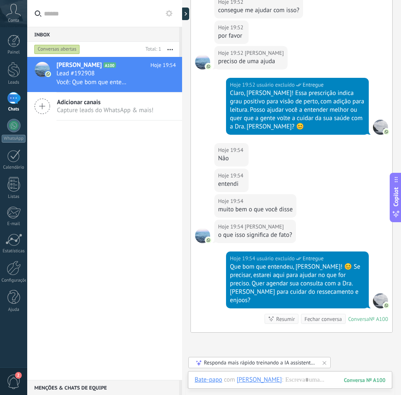
scroll to position [1557, 0]
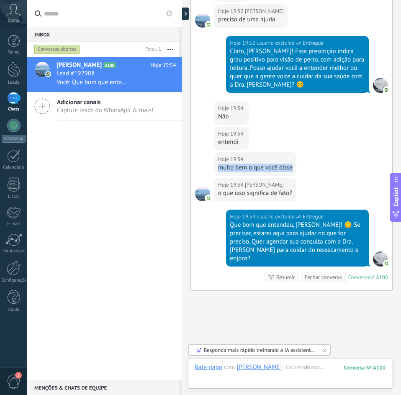
drag, startPoint x: 219, startPoint y: 136, endPoint x: 294, endPoint y: 134, distance: 75.0
click at [294, 152] on div "Hoje 19:54 [PERSON_NAME] muito bem o que você disse" at bounding box center [255, 163] width 82 height 23
click at [289, 164] on div "muito bem o que você disse" at bounding box center [255, 168] width 75 height 8
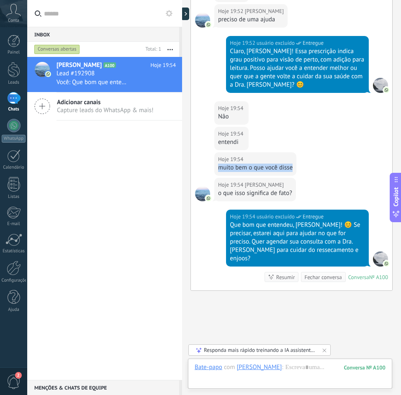
click at [278, 164] on div "muito bem o que você disse" at bounding box center [255, 168] width 75 height 8
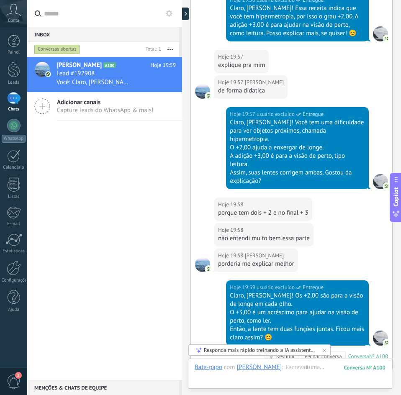
scroll to position [2060, 0]
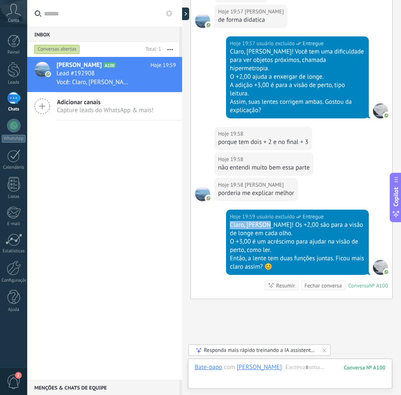
drag, startPoint x: 229, startPoint y: 174, endPoint x: 270, endPoint y: 174, distance: 41.5
click at [267, 210] on div "Hoje 19:59 usuário excluído Entregue Claro, [PERSON_NAME]! Os +2,00 são para a …" at bounding box center [297, 242] width 143 height 65
drag, startPoint x: 271, startPoint y: 174, endPoint x: 299, endPoint y: 173, distance: 28.9
click at [299, 221] on div "Claro, [PERSON_NAME]! Os +2,00 são para a visão de longe em cada olho." at bounding box center [297, 229] width 135 height 17
click at [309, 221] on div "Claro, [PERSON_NAME]! Os +2,00 são para a visão de longe em cada olho." at bounding box center [297, 229] width 135 height 17
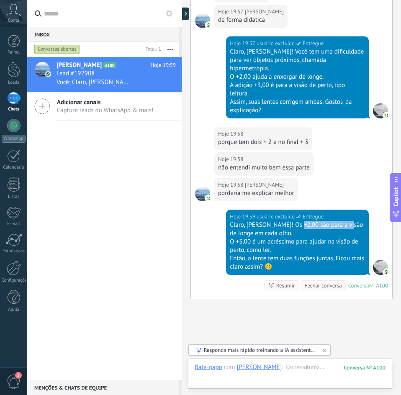
drag, startPoint x: 297, startPoint y: 173, endPoint x: 351, endPoint y: 173, distance: 53.2
click at [351, 221] on div "Claro, [PERSON_NAME]! Os +2,00 são para a visão de longe em cada olho." at bounding box center [297, 229] width 135 height 17
drag, startPoint x: 285, startPoint y: 183, endPoint x: 228, endPoint y: 174, distance: 57.6
click at [226, 210] on div "Hoje 19:59 usuário excluído Entregue Claro, [PERSON_NAME]! Os +2,00 são para a …" at bounding box center [297, 242] width 143 height 65
click at [237, 221] on div "Claro, [PERSON_NAME]! Os +2,00 são para a visão de longe em cada olho." at bounding box center [297, 229] width 135 height 17
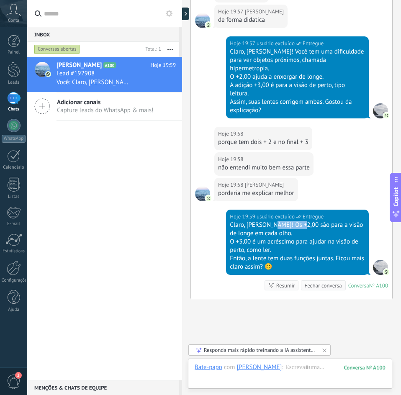
drag, startPoint x: 271, startPoint y: 175, endPoint x: 299, endPoint y: 175, distance: 27.2
click at [299, 221] on div "Claro, [PERSON_NAME]! Os +2,00 são para a visão de longe em cada olho." at bounding box center [297, 229] width 135 height 17
drag, startPoint x: 298, startPoint y: 175, endPoint x: 352, endPoint y: 176, distance: 54.0
click at [352, 221] on div "Claro, [PERSON_NAME]! Os +2,00 são para a visão de longe em cada olho." at bounding box center [297, 229] width 135 height 17
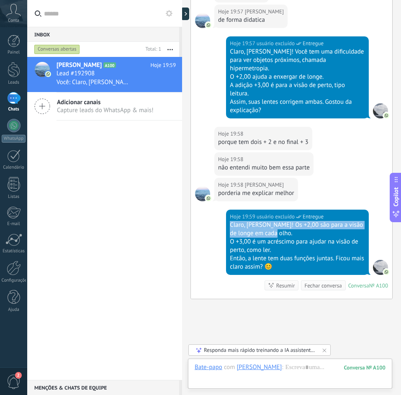
drag, startPoint x: 284, startPoint y: 185, endPoint x: 222, endPoint y: 176, distance: 63.4
click at [222, 210] on div "Hoje 19:59 usuário excluído Entregue Claro, [PERSON_NAME]! Os +2,00 são para a …" at bounding box center [291, 254] width 201 height 89
click at [230, 221] on div "Claro, [PERSON_NAME]! Os +2,00 são para a visão de longe em cada olho." at bounding box center [297, 229] width 135 height 17
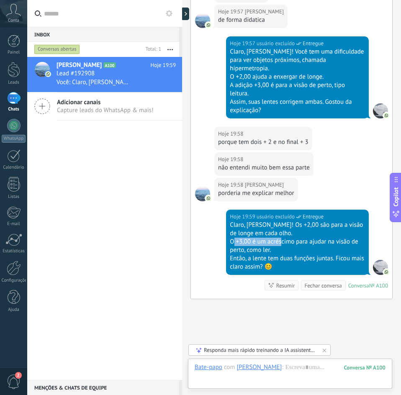
drag, startPoint x: 232, startPoint y: 192, endPoint x: 281, endPoint y: 192, distance: 49.4
click at [281, 238] on div "O +3,00 é um acréscimo para ajudar na visão de perto, como ler." at bounding box center [297, 246] width 135 height 17
drag, startPoint x: 302, startPoint y: 193, endPoint x: 346, endPoint y: 193, distance: 44.4
click at [346, 238] on div "O +3,00 é um acréscimo para ajudar na visão de perto, como ler." at bounding box center [297, 246] width 135 height 17
drag, startPoint x: 271, startPoint y: 198, endPoint x: 228, endPoint y: 192, distance: 43.5
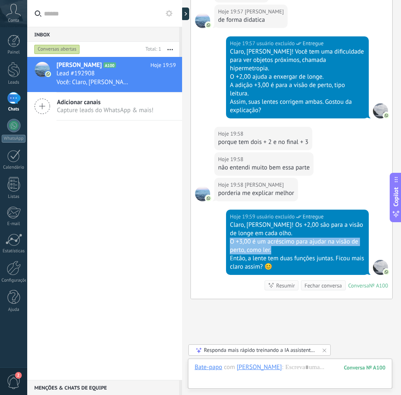
click at [228, 210] on div "Hoje 19:59 usuário excluído Entregue Claro, [PERSON_NAME]! Os +2,00 são para a …" at bounding box center [297, 242] width 143 height 65
click at [236, 221] on div "Claro, [PERSON_NAME]! Os +2,00 são para a visão de longe em cada olho." at bounding box center [297, 229] width 135 height 17
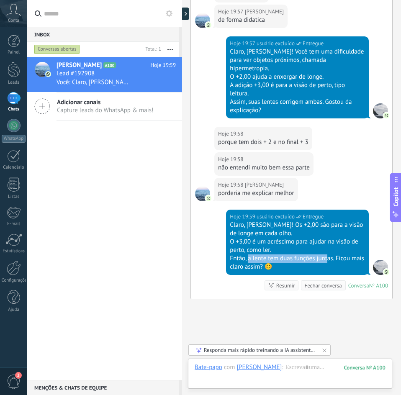
drag, startPoint x: 247, startPoint y: 207, endPoint x: 327, endPoint y: 208, distance: 80.8
click at [327, 255] on div "Então, a lente tem duas funções juntas. Ficou mais claro assim? 😊" at bounding box center [297, 263] width 135 height 17
drag, startPoint x: 281, startPoint y: 217, endPoint x: 247, endPoint y: 213, distance: 34.2
click at [247, 255] on div "Então, a lente tem duas funções juntas. Ficou mais claro assim? 😊" at bounding box center [297, 263] width 135 height 17
click at [273, 255] on div "Então, a lente tem duas funções juntas. Ficou mais claro assim? 😊" at bounding box center [297, 263] width 135 height 17
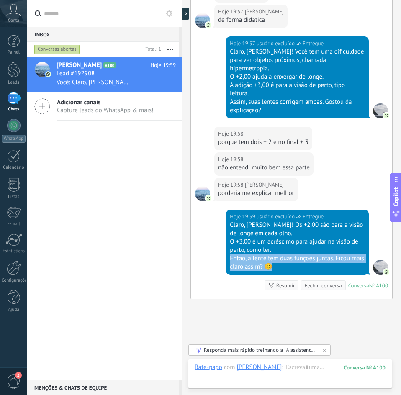
drag, startPoint x: 297, startPoint y: 216, endPoint x: 229, endPoint y: 209, distance: 68.6
click at [230, 255] on div "Então, a lente tem duas funções juntas. Ficou mais claro assim? 😊" at bounding box center [297, 263] width 135 height 17
click at [228, 210] on div "Hoje 19:59 usuário excluído Entregue Claro, [PERSON_NAME]! Os +2,00 são para a …" at bounding box center [297, 242] width 143 height 65
click at [230, 255] on div "Então, a lente tem duas funções juntas. Ficou mais claro assim? 😊" at bounding box center [297, 263] width 135 height 17
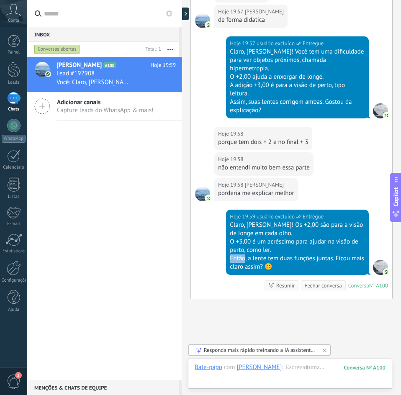
click at [230, 255] on div "Então, a lente tem duas funções juntas. Ficou mais claro assim? 😊" at bounding box center [297, 263] width 135 height 17
click at [237, 255] on div "Então, a lente tem duas funções juntas. Ficou mais claro assim? 😊" at bounding box center [297, 263] width 135 height 17
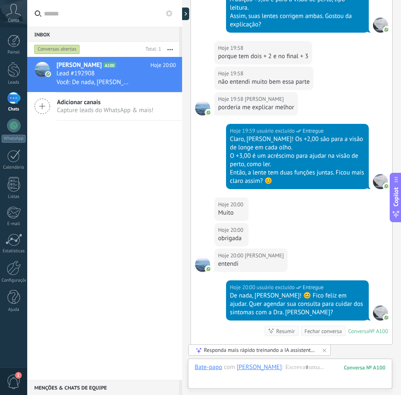
scroll to position [2192, 0]
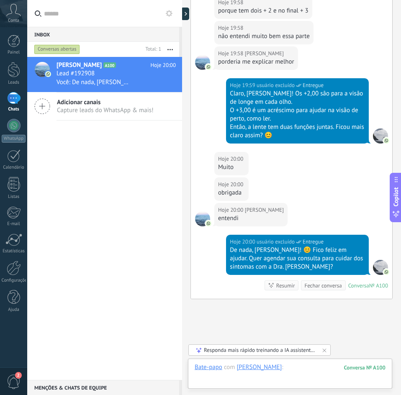
click at [264, 372] on div at bounding box center [290, 376] width 191 height 25
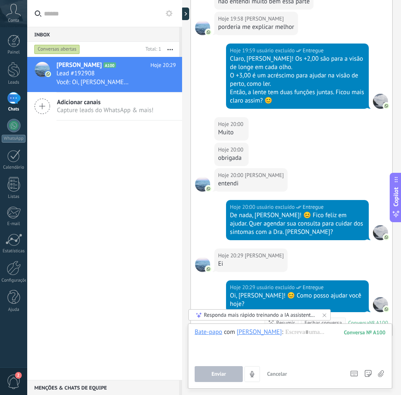
scroll to position [2256, 0]
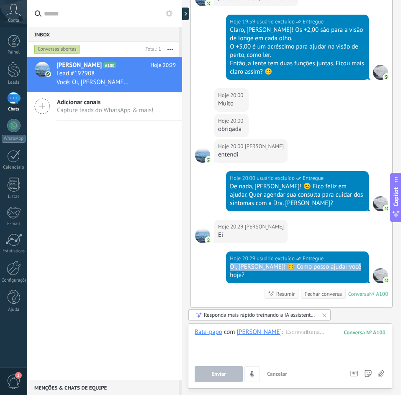
drag, startPoint x: 239, startPoint y: 217, endPoint x: 362, endPoint y: 217, distance: 123.1
click at [362, 252] on div "Hoje 20:29 usuário excluído Entregue Oi, [PERSON_NAME]! 😊 Como posso ajudar voc…" at bounding box center [297, 268] width 143 height 32
click at [356, 263] on div "Oi, [PERSON_NAME]! 😊 Como posso ajudar você hoje?" at bounding box center [297, 271] width 135 height 17
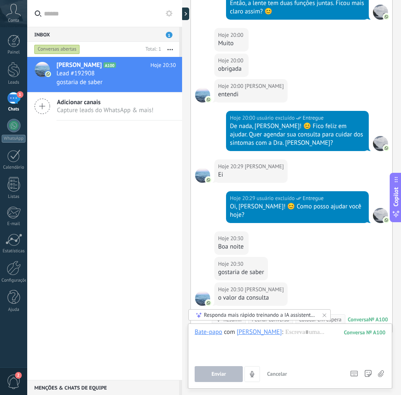
scroll to position [2341, 0]
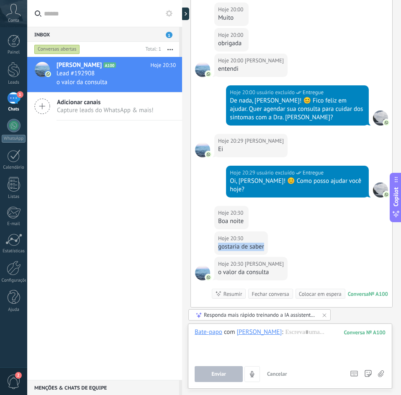
drag, startPoint x: 219, startPoint y: 191, endPoint x: 263, endPoint y: 190, distance: 44.8
click at [263, 243] on div "gostaria de saber" at bounding box center [241, 247] width 46 height 8
click at [253, 243] on div "gostaria de saber" at bounding box center [241, 247] width 46 height 8
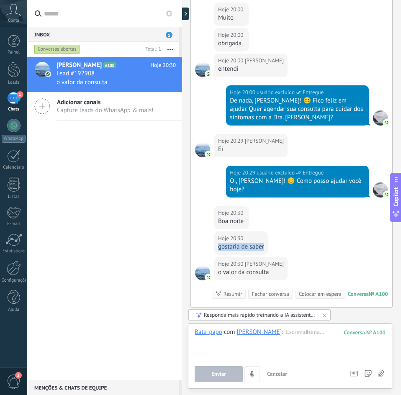
click at [250, 243] on div "gostaria de saber" at bounding box center [241, 247] width 46 height 8
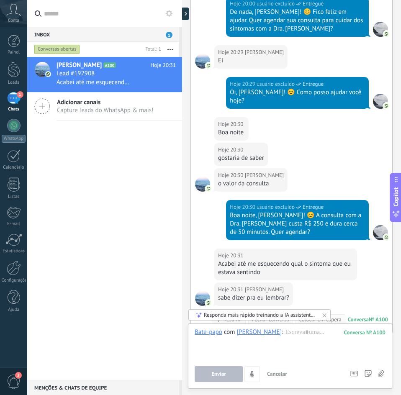
scroll to position [2456, 0]
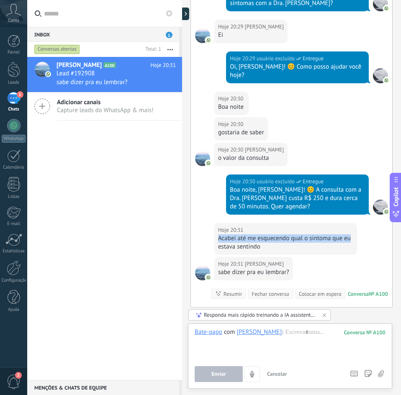
drag, startPoint x: 219, startPoint y: 180, endPoint x: 353, endPoint y: 179, distance: 133.6
click at [353, 223] on div "Hoje 20:31 [PERSON_NAME] até me esquecendo qual o sintoma que eu estava sentindo" at bounding box center [285, 239] width 143 height 32
drag, startPoint x: 260, startPoint y: 189, endPoint x: 223, endPoint y: 179, distance: 38.2
click at [223, 235] on div "Acabei até me esquecendo qual o sintoma que eu estava sentindo" at bounding box center [285, 243] width 135 height 17
click at [220, 235] on div "Acabei até me esquecendo qual o sintoma que eu estava sentindo" at bounding box center [285, 243] width 135 height 17
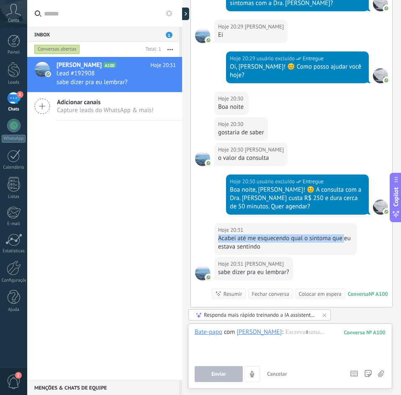
drag, startPoint x: 230, startPoint y: 180, endPoint x: 345, endPoint y: 181, distance: 114.8
click at [345, 235] on div "Acabei até me esquecendo qual o sintoma que eu estava sentindo" at bounding box center [285, 243] width 135 height 17
drag, startPoint x: 255, startPoint y: 188, endPoint x: 225, endPoint y: 183, distance: 30.2
click at [226, 235] on div "Acabei até me esquecendo qual o sintoma que eu estava sentindo" at bounding box center [285, 243] width 135 height 17
click at [227, 235] on div "Acabei até me esquecendo qual o sintoma que eu estava sentindo" at bounding box center [285, 243] width 135 height 17
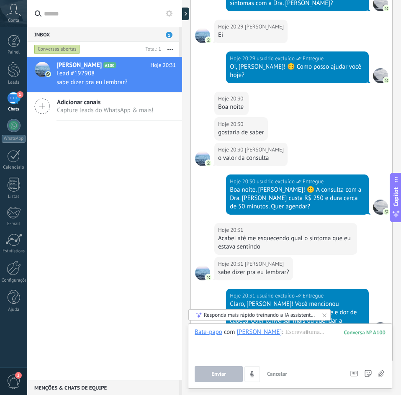
scroll to position [2501, 0]
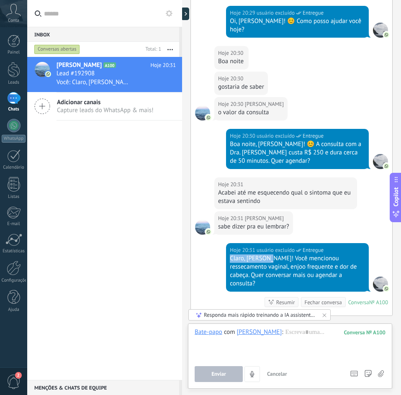
drag, startPoint x: 230, startPoint y: 201, endPoint x: 270, endPoint y: 201, distance: 39.8
click at [270, 255] on div "Claro, [PERSON_NAME]! Você mencionou ressecamento vaginal, enjoo frequente e do…" at bounding box center [297, 272] width 135 height 34
click at [273, 255] on div "Claro, [PERSON_NAME]! Você mencionou ressecamento vaginal, enjoo frequente e do…" at bounding box center [297, 272] width 135 height 34
drag, startPoint x: 268, startPoint y: 199, endPoint x: 226, endPoint y: 198, distance: 42.3
click at [226, 243] on div "Hoje 20:31 usuário excluído Entregue Claro, [PERSON_NAME]! Você mencionou resse…" at bounding box center [297, 267] width 143 height 49
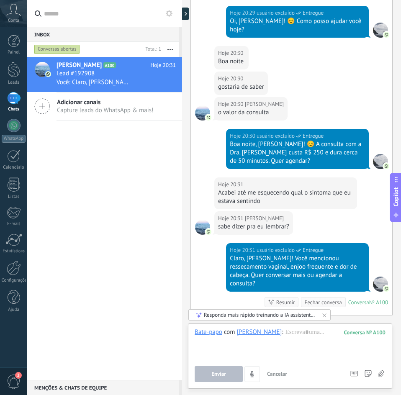
click at [274, 255] on div "Claro, [PERSON_NAME]! Você mencionou ressecamento vaginal, enjoo frequente e do…" at bounding box center [297, 272] width 135 height 34
drag, startPoint x: 268, startPoint y: 199, endPoint x: 353, endPoint y: 199, distance: 84.2
click at [355, 255] on div "Claro, [PERSON_NAME]! Você mencionou ressecamento vaginal, enjoo frequente e do…" at bounding box center [297, 272] width 135 height 34
drag, startPoint x: 256, startPoint y: 209, endPoint x: 336, endPoint y: 210, distance: 80.4
click at [336, 255] on div "Claro, [PERSON_NAME]! Você mencionou ressecamento vaginal, enjoo frequente e do…" at bounding box center [297, 272] width 135 height 34
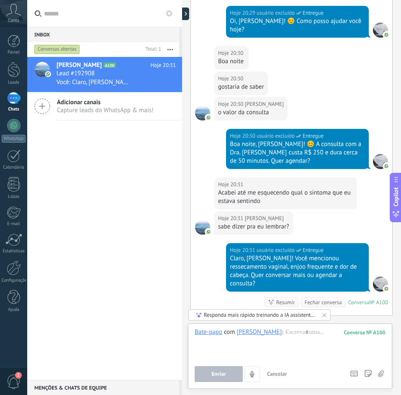
click at [326, 255] on div "Claro, [PERSON_NAME]! Você mencionou ressecamento vaginal, enjoo frequente e do…" at bounding box center [297, 272] width 135 height 34
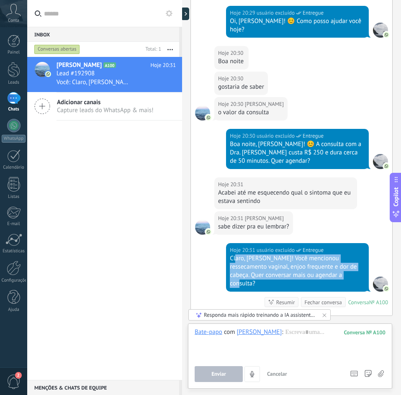
drag, startPoint x: 333, startPoint y: 217, endPoint x: 235, endPoint y: 203, distance: 99.1
click at [235, 255] on div "Claro, [PERSON_NAME]! Você mencionou ressecamento vaginal, enjoo frequente e do…" at bounding box center [297, 272] width 135 height 34
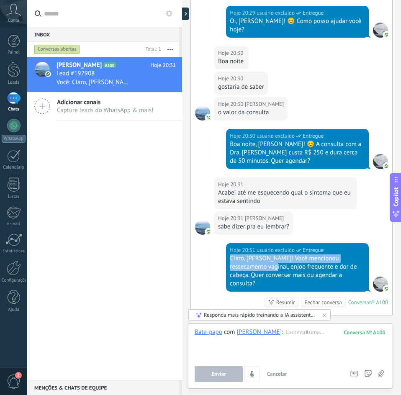
drag, startPoint x: 229, startPoint y: 201, endPoint x: 252, endPoint y: 209, distance: 24.0
click at [252, 255] on div "Claro, [PERSON_NAME]! Você mencionou ressecamento vaginal, enjoo frequente e do…" at bounding box center [297, 272] width 135 height 34
drag, startPoint x: 340, startPoint y: 208, endPoint x: 352, endPoint y: 208, distance: 12.1
click at [352, 255] on div "Claro, [PERSON_NAME]! Você mencionou ressecamento vaginal, enjoo frequente e do…" at bounding box center [297, 272] width 135 height 34
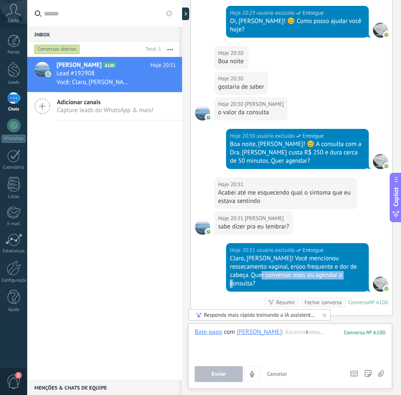
drag, startPoint x: 242, startPoint y: 218, endPoint x: 327, endPoint y: 217, distance: 85.4
click at [327, 255] on div "Claro, [PERSON_NAME]! Você mencionou ressecamento vaginal, enjoo frequente e do…" at bounding box center [297, 272] width 135 height 34
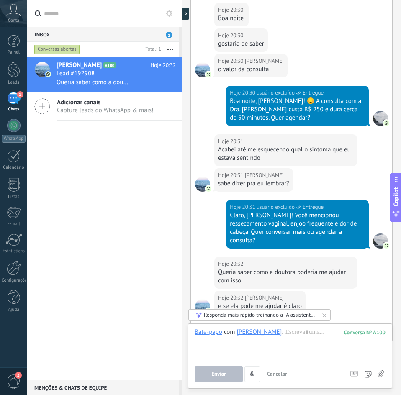
scroll to position [2570, 0]
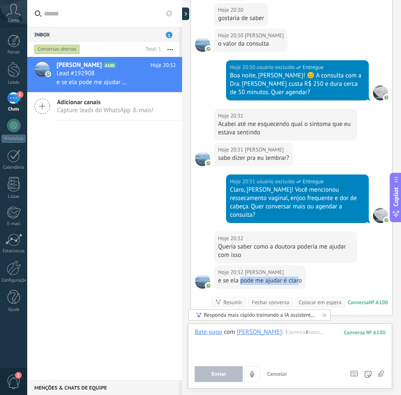
drag, startPoint x: 300, startPoint y: 214, endPoint x: 236, endPoint y: 214, distance: 64.5
click at [240, 277] on div "e se ela pode me ajudar é claro" at bounding box center [260, 281] width 84 height 8
drag, startPoint x: 221, startPoint y: 214, endPoint x: 289, endPoint y: 213, distance: 67.9
click at [289, 277] on div "e se ela pode me ajudar é claro" at bounding box center [260, 281] width 84 height 8
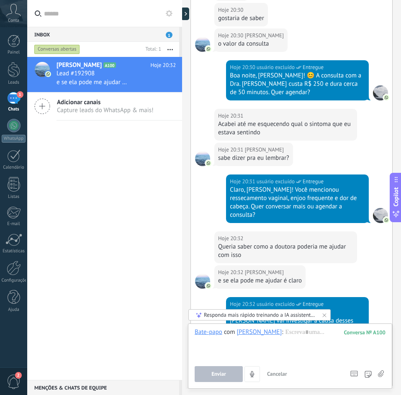
scroll to position [2632, 0]
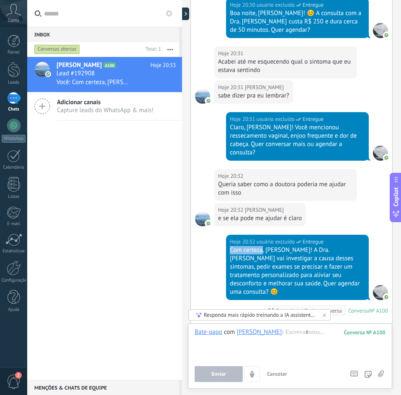
drag, startPoint x: 230, startPoint y: 182, endPoint x: 261, endPoint y: 182, distance: 30.6
click at [261, 246] on div "Com certeza, [PERSON_NAME]! A Dra. [PERSON_NAME] vai investigar a causa desses …" at bounding box center [297, 271] width 135 height 50
drag, startPoint x: 266, startPoint y: 182, endPoint x: 291, endPoint y: 183, distance: 26.0
click at [291, 246] on div "Com certeza, [PERSON_NAME]! A Dra. [PERSON_NAME] vai investigar a causa desses …" at bounding box center [297, 271] width 135 height 50
click at [290, 246] on div "Com certeza, [PERSON_NAME]! A Dra. [PERSON_NAME] vai investigar a causa desses …" at bounding box center [297, 271] width 135 height 50
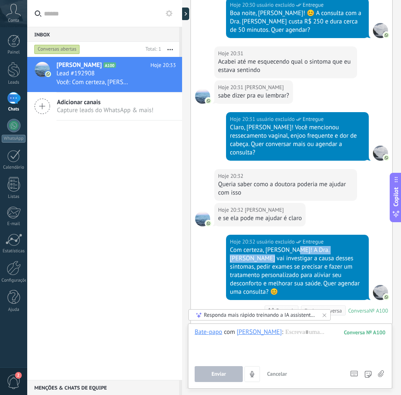
drag, startPoint x: 293, startPoint y: 183, endPoint x: 357, endPoint y: 183, distance: 64.1
click at [357, 246] on div "Com certeza, [PERSON_NAME]! A Dra. [PERSON_NAME] vai investigar a causa desses …" at bounding box center [297, 271] width 135 height 50
drag, startPoint x: 231, startPoint y: 190, endPoint x: 287, endPoint y: 191, distance: 55.7
click at [287, 246] on div "Com certeza, [PERSON_NAME]! A Dra. [PERSON_NAME] vai investigar a causa desses …" at bounding box center [297, 271] width 135 height 50
drag, startPoint x: 301, startPoint y: 191, endPoint x: 336, endPoint y: 191, distance: 35.2
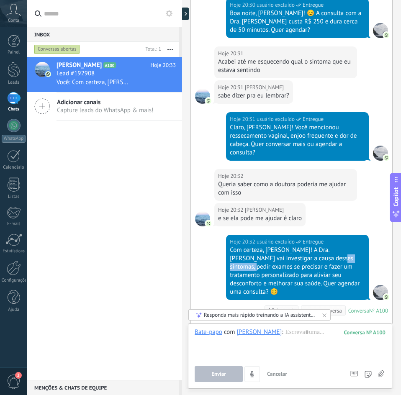
click at [336, 246] on div "Com certeza, [PERSON_NAME]! A Dra. [PERSON_NAME] vai investigar a causa desses …" at bounding box center [297, 271] width 135 height 50
drag, startPoint x: 250, startPoint y: 200, endPoint x: 348, endPoint y: 200, distance: 98.8
click at [348, 246] on div "Com certeza, [PERSON_NAME]! A Dra. [PERSON_NAME] vai investigar a causa desses …" at bounding box center [297, 271] width 135 height 50
drag, startPoint x: 233, startPoint y: 210, endPoint x: 298, endPoint y: 208, distance: 64.5
click at [298, 246] on div "Com certeza, [PERSON_NAME]! A Dra. [PERSON_NAME] vai investigar a causa desses …" at bounding box center [297, 271] width 135 height 50
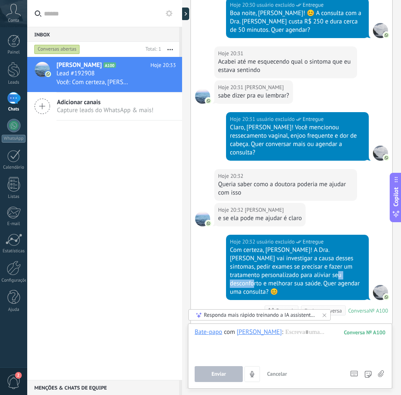
drag, startPoint x: 307, startPoint y: 207, endPoint x: 334, endPoint y: 208, distance: 27.6
click at [334, 246] on div "Com certeza, [PERSON_NAME]! A Dra. [PERSON_NAME] vai investigar a causa desses …" at bounding box center [297, 271] width 135 height 50
drag, startPoint x: 248, startPoint y: 217, endPoint x: 332, endPoint y: 216, distance: 84.6
click at [332, 246] on div "Com certeza, [PERSON_NAME]! A Dra. [PERSON_NAME] vai investigar a causa desses …" at bounding box center [297, 271] width 135 height 50
click at [325, 246] on div "Com certeza, [PERSON_NAME]! A Dra. [PERSON_NAME] vai investigar a causa desses …" at bounding box center [297, 271] width 135 height 50
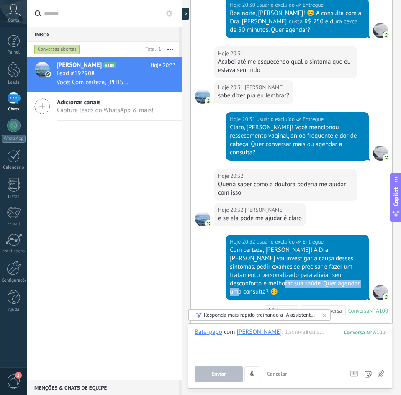
drag, startPoint x: 333, startPoint y: 217, endPoint x: 246, endPoint y: 217, distance: 87.5
click at [246, 246] on div "Com certeza, [PERSON_NAME]! A Dra. [PERSON_NAME] vai investigar a causa desses …" at bounding box center [297, 271] width 135 height 50
click at [247, 246] on div "Com certeza, [PERSON_NAME]! A Dra. [PERSON_NAME] vai investigar a causa desses …" at bounding box center [297, 271] width 135 height 50
drag, startPoint x: 247, startPoint y: 217, endPoint x: 336, endPoint y: 215, distance: 88.8
click at [336, 246] on div "Com certeza, [PERSON_NAME]! A Dra. [PERSON_NAME] vai investigar a causa desses …" at bounding box center [297, 271] width 135 height 50
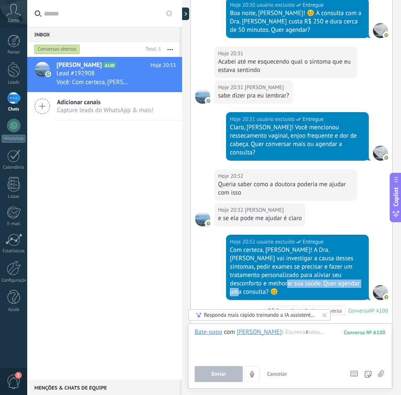
click at [327, 246] on div "Com certeza, [PERSON_NAME]! A Dra. [PERSON_NAME] vai investigar a causa desses …" at bounding box center [297, 271] width 135 height 50
drag, startPoint x: 331, startPoint y: 216, endPoint x: 249, endPoint y: 217, distance: 82.1
click at [249, 246] on div "Com certeza, [PERSON_NAME]! A Dra. [PERSON_NAME] vai investigar a causa desses …" at bounding box center [297, 271] width 135 height 50
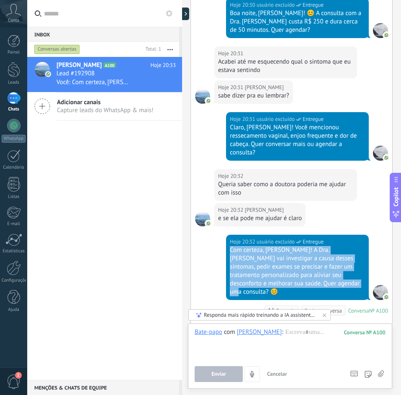
drag, startPoint x: 229, startPoint y: 183, endPoint x: 335, endPoint y: 215, distance: 110.2
click at [335, 246] on div "Com certeza, [PERSON_NAME]! A Dra. [PERSON_NAME] vai investigar a causa desses …" at bounding box center [297, 271] width 135 height 50
click at [334, 246] on div "Com certeza, [PERSON_NAME]! A Dra. [PERSON_NAME] vai investigar a causa desses …" at bounding box center [297, 271] width 135 height 50
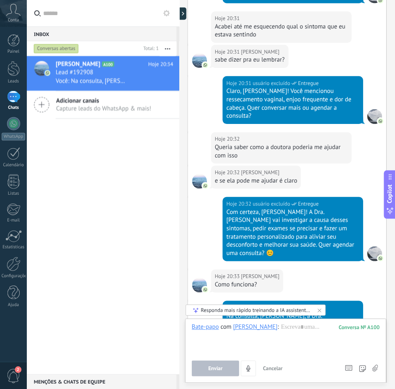
scroll to position [2730, 0]
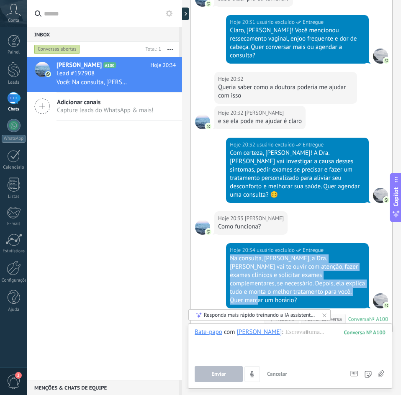
drag, startPoint x: 229, startPoint y: 186, endPoint x: 325, endPoint y: 218, distance: 100.5
click at [325, 255] on div "Na consulta, [PERSON_NAME], a Dra. [PERSON_NAME] vai te ouvir com atenção, faze…" at bounding box center [297, 280] width 135 height 50
click at [326, 255] on div "Na consulta, [PERSON_NAME], a Dra. [PERSON_NAME] vai te ouvir com atenção, faze…" at bounding box center [297, 280] width 135 height 50
drag, startPoint x: 324, startPoint y: 217, endPoint x: 229, endPoint y: 184, distance: 100.9
click at [229, 243] on div "Hoje 20:34 usuário excluído Entregue Na consulta, [PERSON_NAME], a Dra. [PERSON…" at bounding box center [297, 275] width 143 height 65
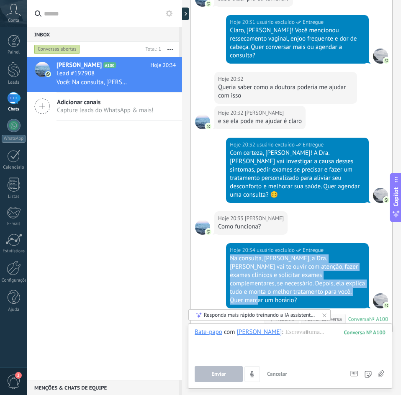
click at [232, 255] on div "Na consulta, [PERSON_NAME], a Dra. [PERSON_NAME] vai te ouvir com atenção, faze…" at bounding box center [297, 280] width 135 height 50
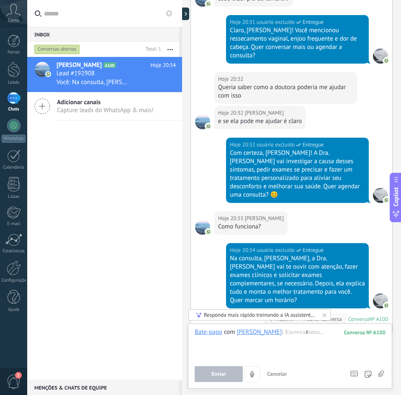
click at [13, 16] on div "Conta" at bounding box center [13, 13] width 27 height 27
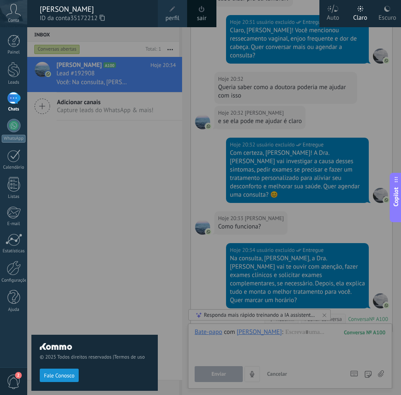
click at [171, 13] on span at bounding box center [172, 9] width 9 height 9
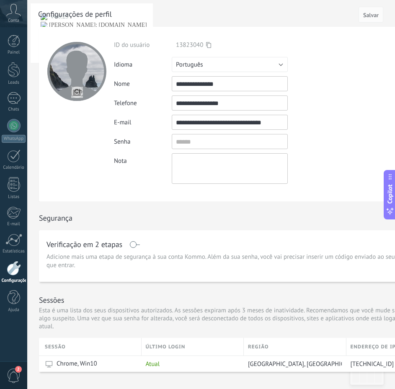
click at [207, 126] on input "**********" at bounding box center [230, 122] width 116 height 15
click at [209, 209] on div "Segurança" at bounding box center [244, 215] width 410 height 29
click at [188, 121] on input "**********" at bounding box center [230, 122] width 116 height 15
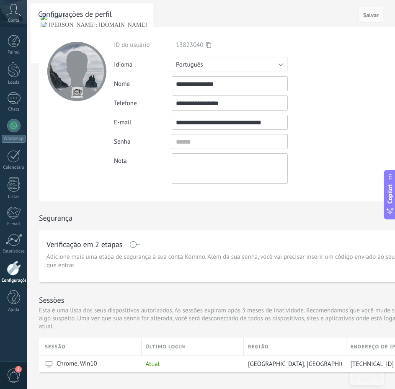
click at [188, 121] on input "**********" at bounding box center [230, 122] width 116 height 15
click at [168, 186] on div "**********" at bounding box center [246, 114] width 265 height 175
click at [11, 11] on icon at bounding box center [13, 10] width 15 height 13
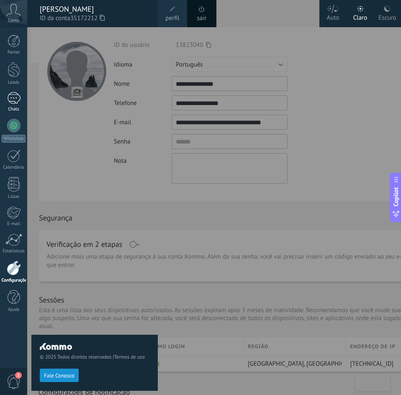
click at [17, 93] on div "1" at bounding box center [13, 98] width 13 height 12
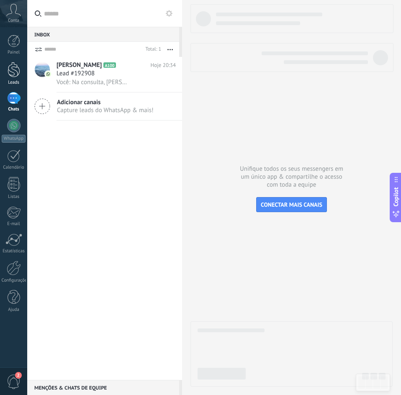
click at [15, 77] on link "Leads" at bounding box center [13, 73] width 27 height 23
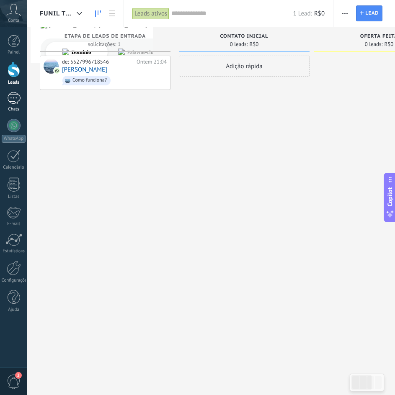
drag, startPoint x: 20, startPoint y: 98, endPoint x: 24, endPoint y: 100, distance: 5.2
click at [20, 98] on div "1" at bounding box center [13, 98] width 13 height 12
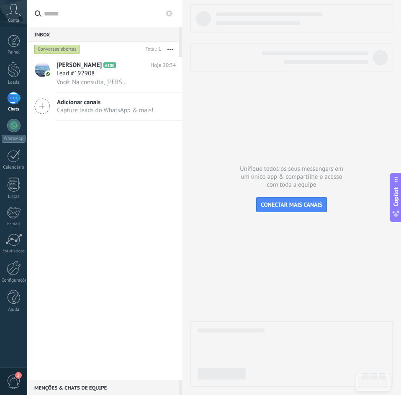
click at [168, 50] on use "button" at bounding box center [170, 49] width 5 height 1
click at [138, 164] on div "Gabriel A100 Hoje 20:34 Lead #192908 Você: Na consulta, [PERSON_NAME], a Dra. […" at bounding box center [104, 218] width 155 height 323
click at [104, 75] on div "Lead #192908" at bounding box center [116, 74] width 119 height 8
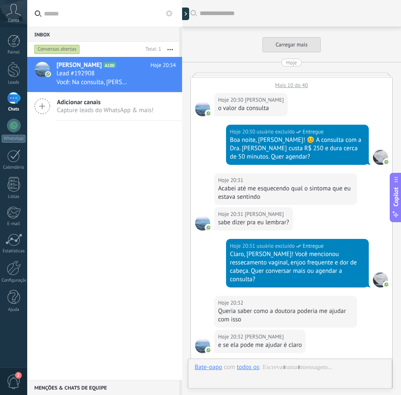
scroll to position [283, 0]
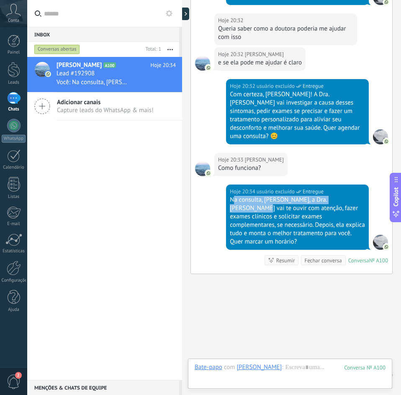
drag, startPoint x: 233, startPoint y: 183, endPoint x: 351, endPoint y: 183, distance: 117.7
click at [351, 196] on div "Na consulta, [PERSON_NAME], a Dra. [PERSON_NAME] vai te ouvir com atenção, faze…" at bounding box center [297, 221] width 135 height 50
drag, startPoint x: 236, startPoint y: 192, endPoint x: 261, endPoint y: 192, distance: 25.1
click at [261, 196] on div "Na consulta, [PERSON_NAME], a Dra. [PERSON_NAME] vai te ouvir com atenção, faze…" at bounding box center [297, 221] width 135 height 50
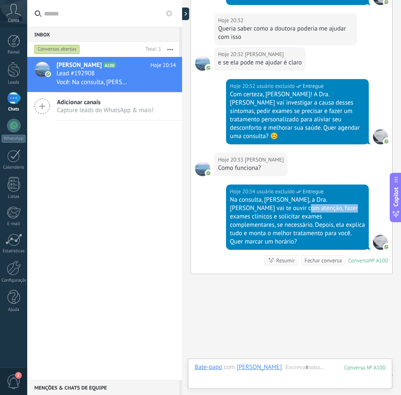
drag, startPoint x: 271, startPoint y: 193, endPoint x: 316, endPoint y: 193, distance: 45.6
click at [316, 196] on div "Na consulta, [PERSON_NAME], a Dra. [PERSON_NAME] vai te ouvir com atenção, faze…" at bounding box center [297, 221] width 135 height 50
drag, startPoint x: 332, startPoint y: 193, endPoint x: 356, endPoint y: 193, distance: 24.3
click at [356, 196] on div "Na consulta, [PERSON_NAME], a Dra. [PERSON_NAME] vai te ouvir com atenção, faze…" at bounding box center [297, 221] width 135 height 50
drag, startPoint x: 229, startPoint y: 200, endPoint x: 293, endPoint y: 199, distance: 64.5
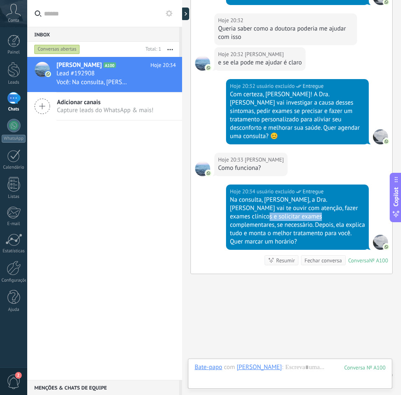
click at [293, 199] on div "Hoje 20:34 usuário excluído Entregue Na consulta, [PERSON_NAME], a Dra. [PERSON…" at bounding box center [297, 217] width 143 height 65
drag, startPoint x: 299, startPoint y: 199, endPoint x: 329, endPoint y: 200, distance: 29.7
click at [329, 200] on div "Na consulta, [PERSON_NAME], a Dra. [PERSON_NAME] vai te ouvir com atenção, faze…" at bounding box center [297, 221] width 135 height 50
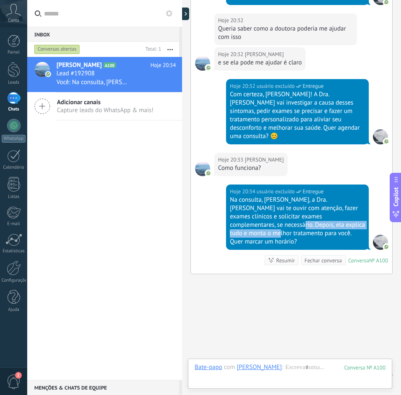
drag, startPoint x: 233, startPoint y: 210, endPoint x: 349, endPoint y: 211, distance: 116.4
click at [349, 211] on div "Na consulta, [PERSON_NAME], a Dra. [PERSON_NAME] vai te ouvir com atenção, faze…" at bounding box center [297, 221] width 135 height 50
click at [257, 218] on div "Na consulta, [PERSON_NAME], a Dra. [PERSON_NAME] vai te ouvir com atenção, faze…" at bounding box center [297, 221] width 135 height 50
drag, startPoint x: 258, startPoint y: 217, endPoint x: 330, endPoint y: 218, distance: 72.0
click at [330, 218] on div "Na consulta, [PERSON_NAME], a Dra. [PERSON_NAME] vai te ouvir com atenção, faze…" at bounding box center [297, 221] width 135 height 50
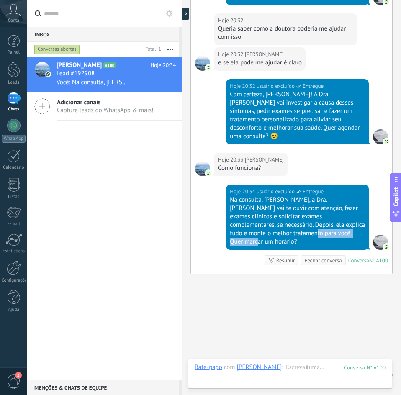
click at [325, 218] on div "Na consulta, [PERSON_NAME], a Dra. [PERSON_NAME] vai te ouvir com atenção, faze…" at bounding box center [297, 221] width 135 height 50
drag, startPoint x: 324, startPoint y: 218, endPoint x: 257, endPoint y: 217, distance: 66.6
click at [257, 217] on div "Na consulta, [PERSON_NAME], a Dra. [PERSON_NAME] vai te ouvir com atenção, faze…" at bounding box center [297, 221] width 135 height 50
click at [255, 217] on div "Na consulta, [PERSON_NAME], a Dra. [PERSON_NAME] vai te ouvir com atenção, faze…" at bounding box center [297, 221] width 135 height 50
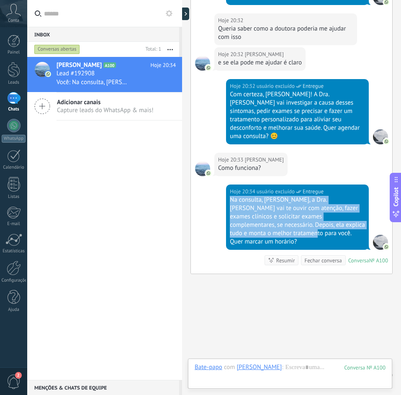
drag, startPoint x: 257, startPoint y: 217, endPoint x: 229, endPoint y: 183, distance: 43.1
click at [230, 196] on div "Na consulta, [PERSON_NAME], a Dra. [PERSON_NAME] vai te ouvir com atenção, faze…" at bounding box center [297, 221] width 135 height 50
click at [237, 196] on div "Na consulta, [PERSON_NAME], a Dra. [PERSON_NAME] vai te ouvir com atenção, faze…" at bounding box center [297, 221] width 135 height 50
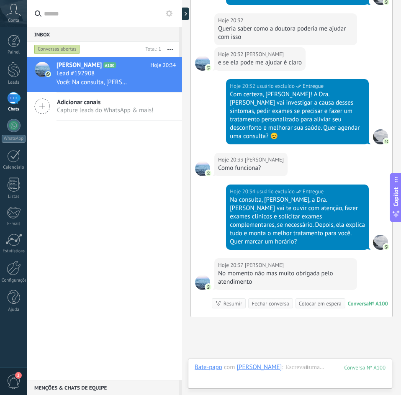
scroll to position [326, 0]
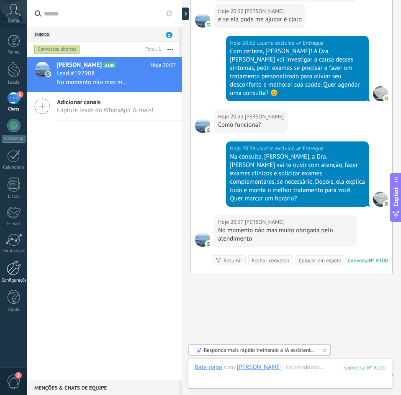
click at [14, 271] on div at bounding box center [14, 268] width 14 height 15
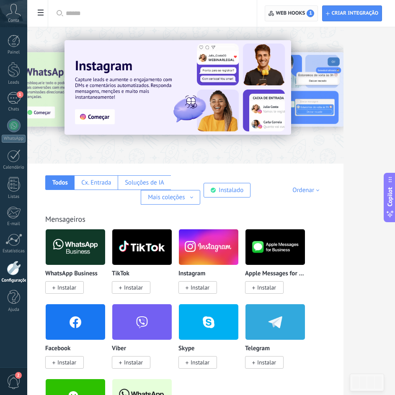
click at [298, 10] on span "Web hooks 1" at bounding box center [295, 14] width 39 height 8
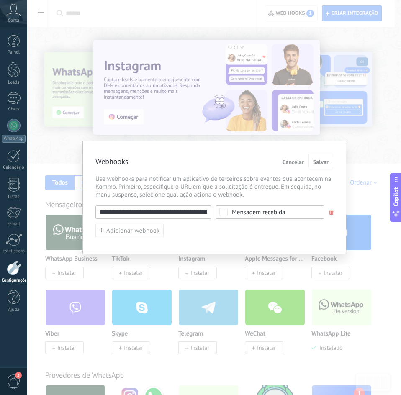
click at [285, 161] on span "Cancelar" at bounding box center [293, 162] width 21 height 6
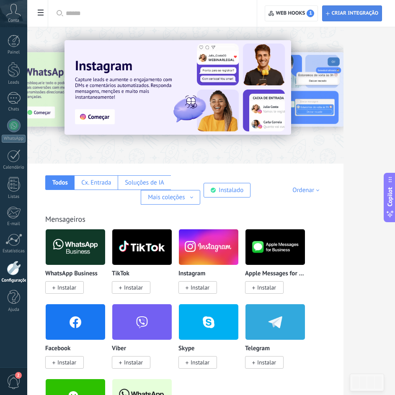
click at [343, 14] on span "Criar integração" at bounding box center [354, 13] width 47 height 7
type textarea "*********"
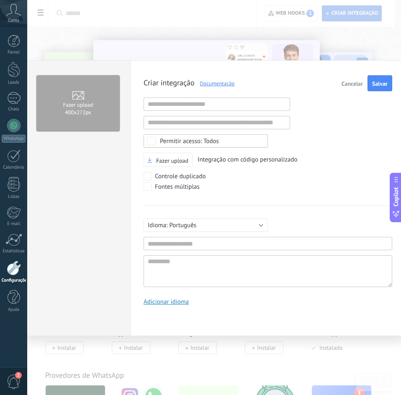
scroll to position [8, 0]
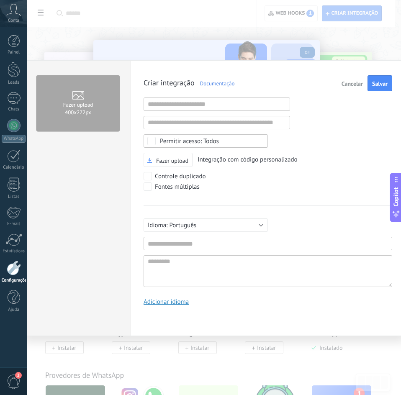
click at [259, 43] on div "Fazer upload 400х272px Criar integração Documentação Cancelar Salvar URL inváli…" at bounding box center [214, 197] width 374 height 395
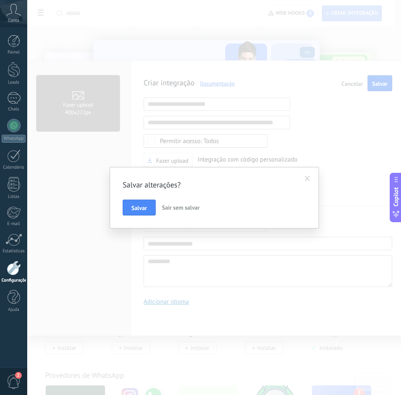
click at [186, 206] on span "Sair sem salvar" at bounding box center [181, 208] width 38 height 8
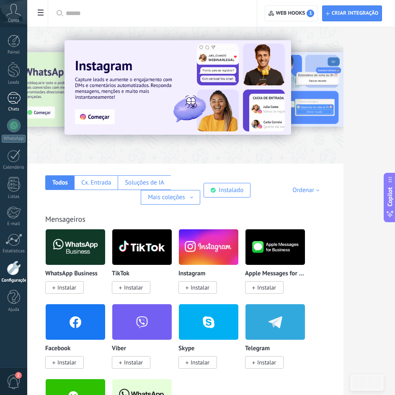
click at [17, 104] on div "1" at bounding box center [13, 98] width 13 height 12
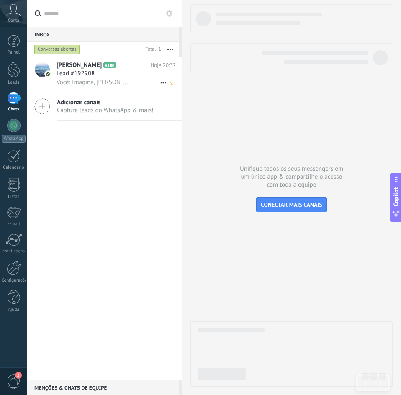
click at [129, 79] on h3 "Você: Imagina, [PERSON_NAME]! 😊 Estou aqui sempre que precisar. Cuide-se bem e …" at bounding box center [95, 82] width 77 height 8
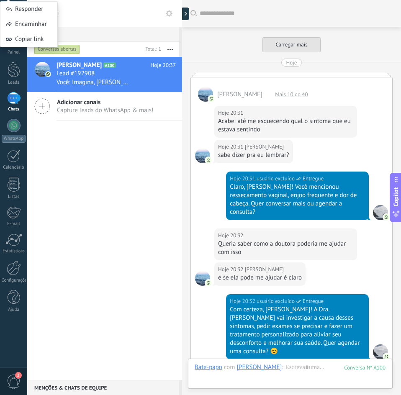
scroll to position [296, 0]
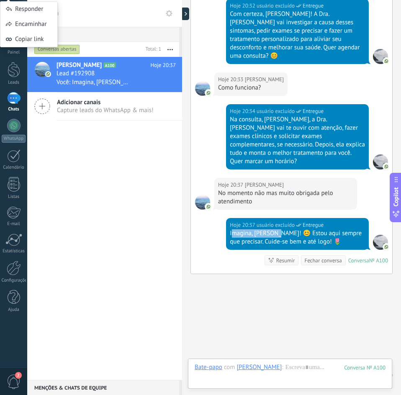
drag, startPoint x: 232, startPoint y: 209, endPoint x: 280, endPoint y: 208, distance: 48.6
click at [278, 229] on div "Imagina, [PERSON_NAME]! 😊 Estou aqui sempre que precisar. Cuide-se bem e até lo…" at bounding box center [297, 237] width 135 height 17
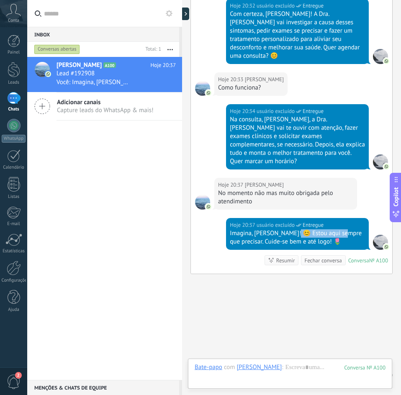
drag, startPoint x: 294, startPoint y: 208, endPoint x: 344, endPoint y: 209, distance: 49.8
click at [344, 229] on div "Imagina, [PERSON_NAME]! 😊 Estou aqui sempre que precisar. Cuide-se bem e até lo…" at bounding box center [297, 237] width 135 height 17
drag, startPoint x: 251, startPoint y: 216, endPoint x: 324, endPoint y: 216, distance: 72.9
click at [324, 229] on div "Imagina, [PERSON_NAME]! 😊 Estou aqui sempre que precisar. Cuide-se bem e até lo…" at bounding box center [297, 237] width 135 height 17
click at [309, 229] on div "Imagina, [PERSON_NAME]! 😊 Estou aqui sempre que precisar. Cuide-se bem e até lo…" at bounding box center [297, 237] width 135 height 17
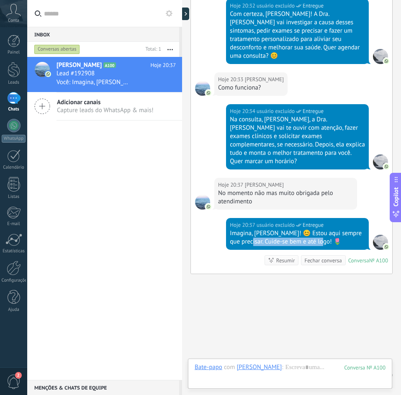
drag, startPoint x: 328, startPoint y: 217, endPoint x: 253, endPoint y: 216, distance: 75.4
click at [253, 229] on div "Imagina, [PERSON_NAME]! 😊 Estou aqui sempre que precisar. Cuide-se bem e até lo…" at bounding box center [297, 237] width 135 height 17
click at [254, 229] on div "Imagina, [PERSON_NAME]! 😊 Estou aqui sempre que precisar. Cuide-se bem e até lo…" at bounding box center [297, 237] width 135 height 17
drag, startPoint x: 229, startPoint y: 207, endPoint x: 340, endPoint y: 217, distance: 111.0
click at [340, 229] on div "Imagina, [PERSON_NAME]! 😊 Estou aqui sempre que precisar. Cuide-se bem e até lo…" at bounding box center [297, 237] width 135 height 17
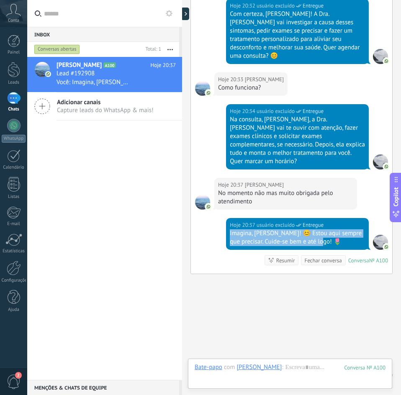
click at [330, 229] on div "Imagina, [PERSON_NAME]! 😊 Estou aqui sempre que precisar. Cuide-se bem e até lo…" at bounding box center [297, 237] width 135 height 17
drag, startPoint x: 326, startPoint y: 217, endPoint x: 234, endPoint y: 207, distance: 93.0
click at [234, 229] on div "Imagina, [PERSON_NAME]! 😊 Estou aqui sempre que precisar. Cuide-se bem e até lo…" at bounding box center [297, 237] width 135 height 17
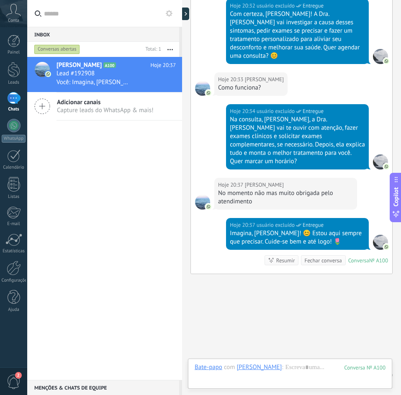
click at [230, 229] on div "Imagina, [PERSON_NAME]! 😊 Estou aqui sempre que precisar. Cuide-se bem e até lo…" at bounding box center [297, 237] width 135 height 17
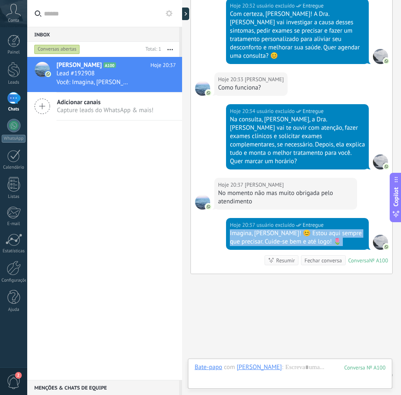
click at [230, 229] on div "Imagina, [PERSON_NAME]! 😊 Estou aqui sempre que precisar. Cuide-se bem e até lo…" at bounding box center [297, 237] width 135 height 17
click at [236, 229] on div "Imagina, [PERSON_NAME]! 😊 Estou aqui sempre que precisar. Cuide-se bem e até lo…" at bounding box center [297, 237] width 135 height 17
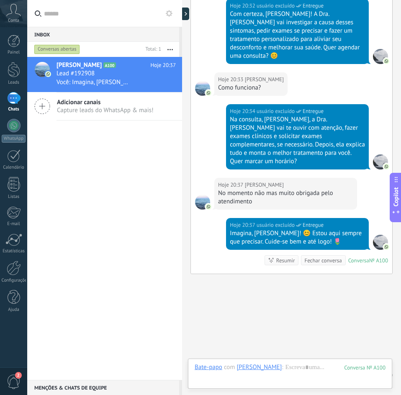
click at [230, 229] on div "Imagina, [PERSON_NAME]! 😊 Estou aqui sempre que precisar. Cuide-se bem e até lo…" at bounding box center [297, 237] width 135 height 17
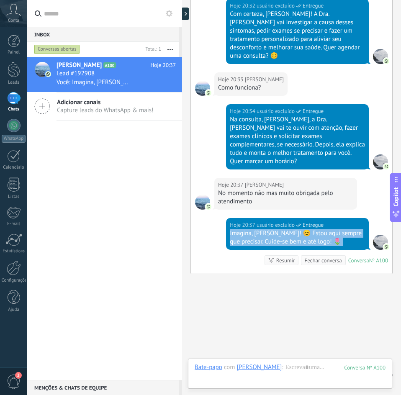
click at [230, 229] on div "Imagina, [PERSON_NAME]! 😊 Estou aqui sempre que precisar. Cuide-se bem e até lo…" at bounding box center [297, 237] width 135 height 17
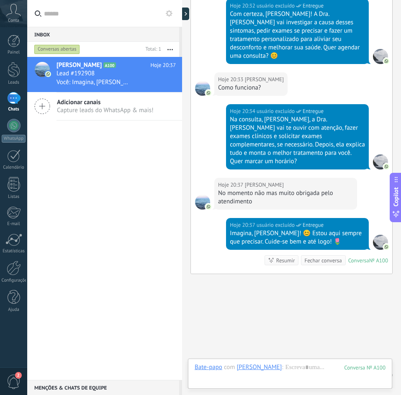
click at [232, 229] on div "Imagina, [PERSON_NAME]! 😊 Estou aqui sempre que precisar. Cuide-se bem e até lo…" at bounding box center [297, 237] width 135 height 17
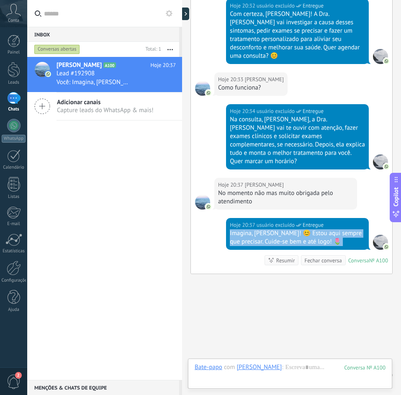
click at [232, 229] on div "Imagina, [PERSON_NAME]! 😊 Estou aqui sempre que precisar. Cuide-se bem e até lo…" at bounding box center [297, 237] width 135 height 17
click at [235, 229] on div "Imagina, [PERSON_NAME]! 😊 Estou aqui sempre que precisar. Cuide-se bem e até lo…" at bounding box center [297, 237] width 135 height 17
drag, startPoint x: 229, startPoint y: 208, endPoint x: 332, endPoint y: 215, distance: 103.3
click at [332, 229] on div "Imagina, [PERSON_NAME]! 😊 Estou aqui sempre que precisar. Cuide-se bem e até lo…" at bounding box center [297, 237] width 135 height 17
click at [328, 229] on div "Imagina, [PERSON_NAME]! 😊 Estou aqui sempre que precisar. Cuide-se bem e até lo…" at bounding box center [297, 237] width 135 height 17
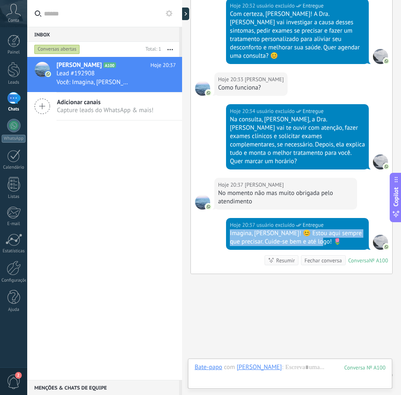
drag, startPoint x: 327, startPoint y: 217, endPoint x: 228, endPoint y: 209, distance: 98.7
click at [228, 218] on div "Hoje 20:37 usuário excluído Entregue Imagina, [PERSON_NAME]! 😊 Estou aqui sempr…" at bounding box center [297, 234] width 143 height 32
click at [230, 229] on div "Imagina, [PERSON_NAME]! 😊 Estou aqui sempre que precisar. Cuide-se bem e até lo…" at bounding box center [297, 237] width 135 height 17
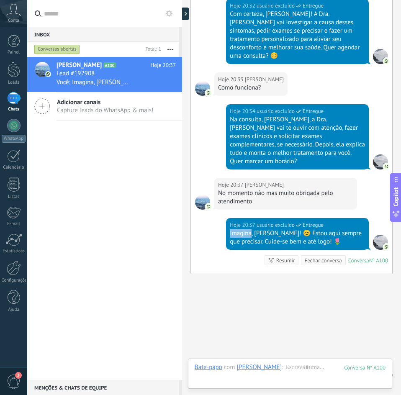
click at [230, 229] on div "Imagina, [PERSON_NAME]! 😊 Estou aqui sempre que precisar. Cuide-se bem e até lo…" at bounding box center [297, 237] width 135 height 17
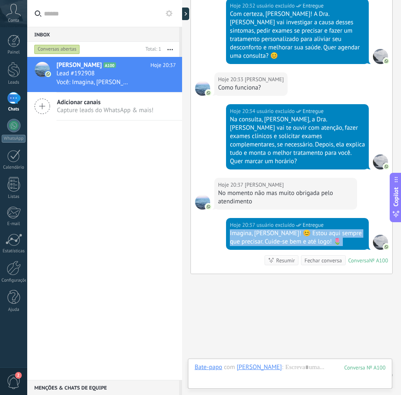
click at [230, 229] on div "Imagina, [PERSON_NAME]! 😊 Estou aqui sempre que precisar. Cuide-se bem e até lo…" at bounding box center [297, 237] width 135 height 17
click at [201, 218] on div "Hoje 20:37 usuário excluído Entregue Imagina, [PERSON_NAME]! 😊 Estou aqui sempr…" at bounding box center [291, 246] width 201 height 56
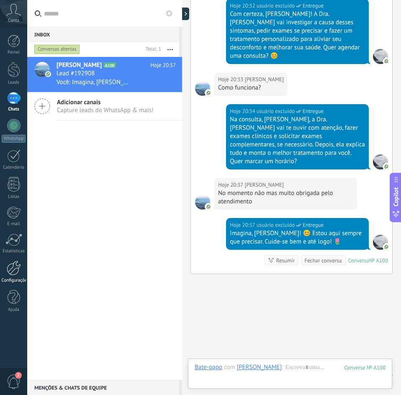
click at [14, 265] on div at bounding box center [14, 268] width 14 height 15
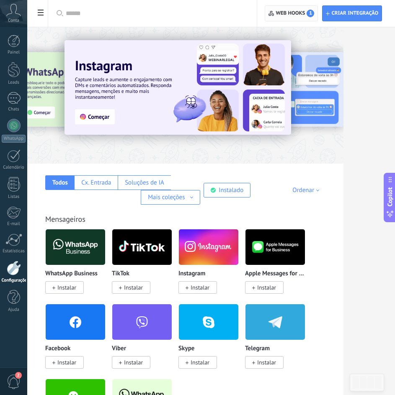
click at [288, 11] on span "Web hooks 1" at bounding box center [295, 14] width 39 height 8
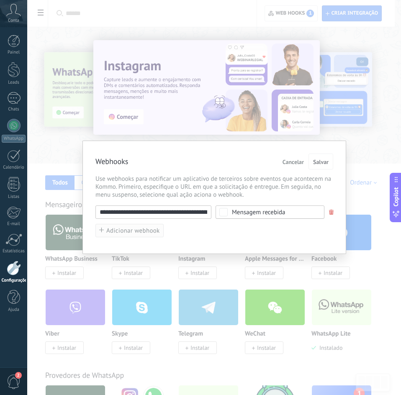
click at [149, 228] on span "Adicionar webhook" at bounding box center [133, 231] width 54 height 6
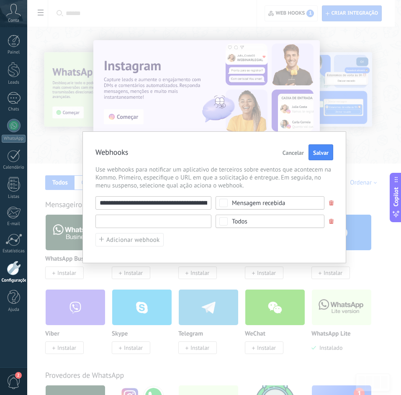
click at [151, 224] on input "text" at bounding box center [153, 221] width 116 height 13
paste input "**********"
type input "**********"
click at [255, 224] on span "Todos" at bounding box center [273, 222] width 82 height 6
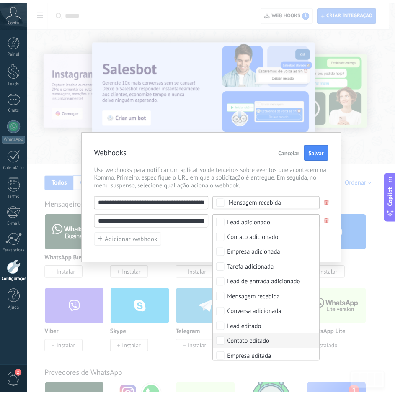
scroll to position [15, 0]
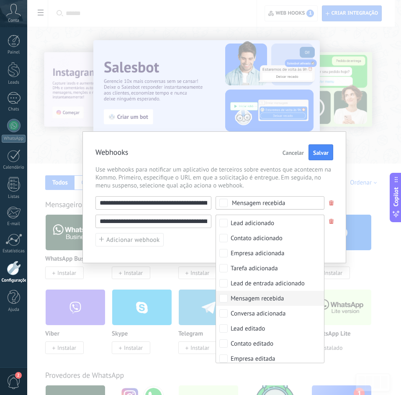
click at [238, 298] on div "Mensagem recebida" at bounding box center [258, 299] width 54 height 8
click at [202, 246] on div "**********" at bounding box center [214, 221] width 238 height 51
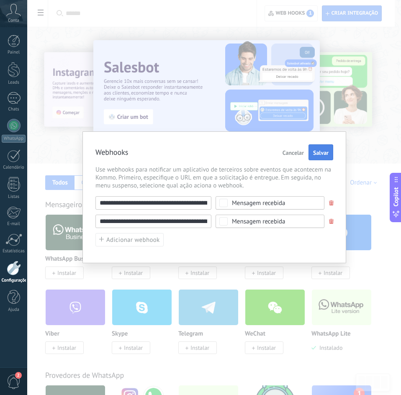
click at [319, 148] on button "Salvar" at bounding box center [321, 152] width 25 height 16
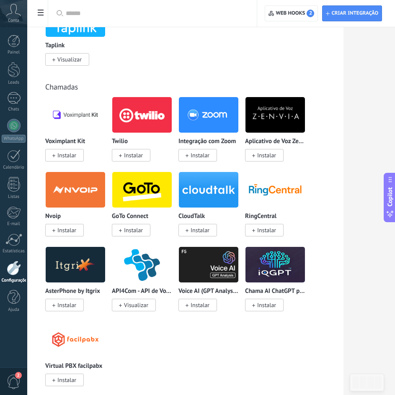
scroll to position [1298, 0]
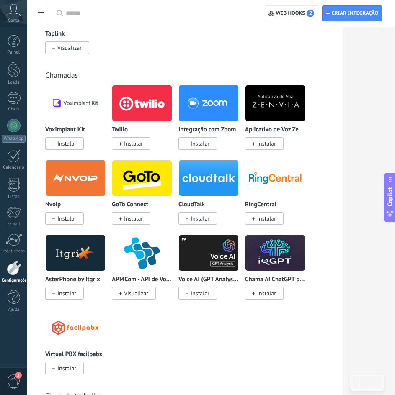
drag, startPoint x: 46, startPoint y: 178, endPoint x: 129, endPoint y: 178, distance: 82.9
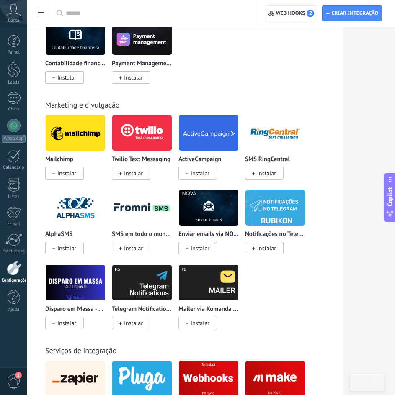
scroll to position [2010, 0]
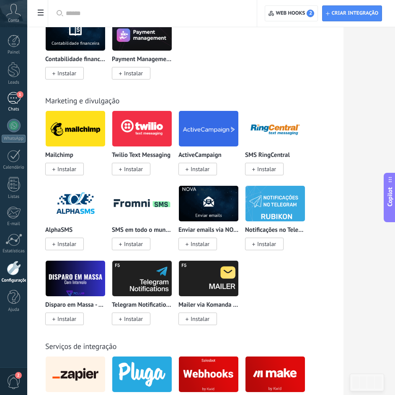
click at [8, 97] on div "1" at bounding box center [13, 98] width 13 height 12
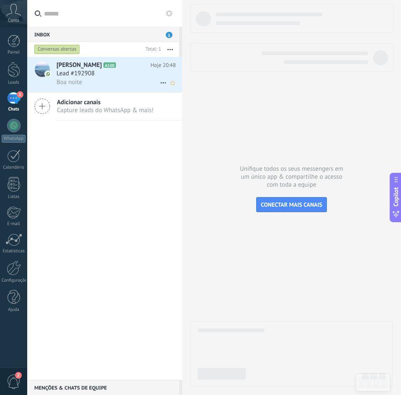
click at [121, 70] on div "Lead #192908" at bounding box center [116, 74] width 119 height 8
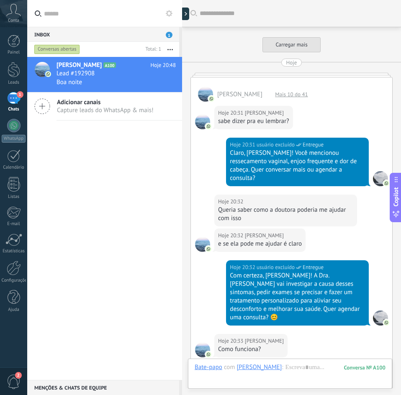
scroll to position [296, 0]
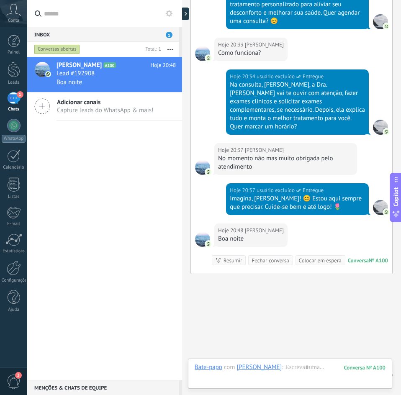
click at [235, 235] on div "Boa noite" at bounding box center [251, 239] width 66 height 8
click at [237, 235] on div "Boa noite" at bounding box center [251, 239] width 66 height 8
click at [236, 235] on div "Boa noite" at bounding box center [251, 239] width 66 height 8
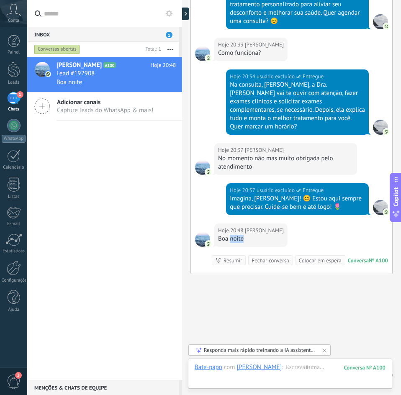
click at [236, 235] on div "Boa noite" at bounding box center [251, 239] width 66 height 8
click at [240, 235] on div "Boa noite" at bounding box center [251, 239] width 66 height 8
click at [271, 364] on div at bounding box center [290, 376] width 191 height 25
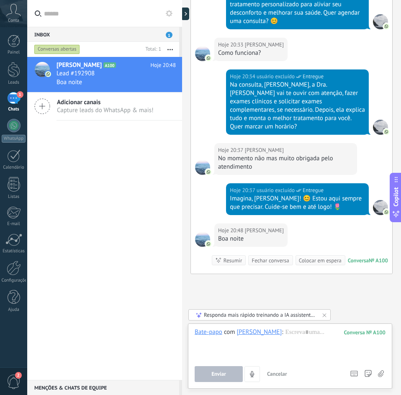
click at [284, 288] on div "Buscar Carregar mais [PERSON_NAME] Mais 10 do 41 Hoje 20:31 [PERSON_NAME] sabe …" at bounding box center [291, 62] width 219 height 717
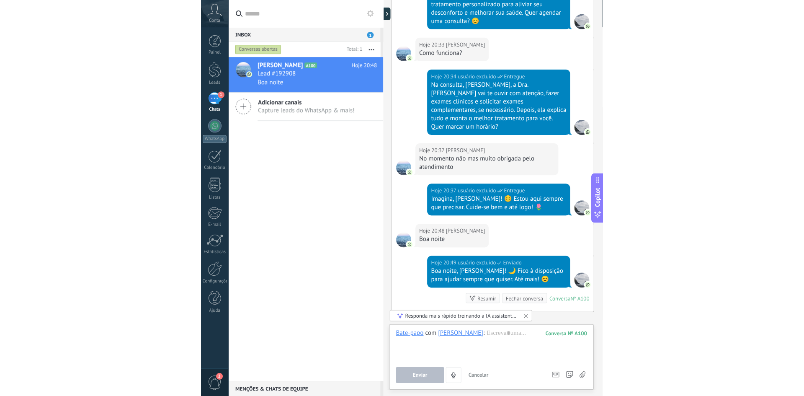
scroll to position [334, 0]
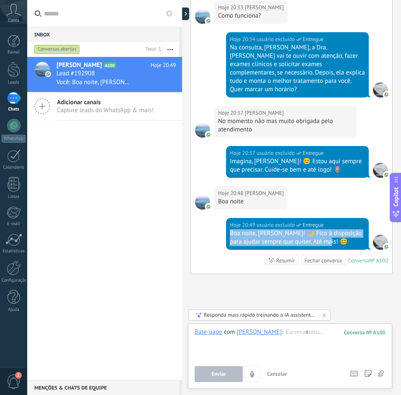
drag, startPoint x: 333, startPoint y: 215, endPoint x: 229, endPoint y: 209, distance: 104.5
click at [230, 229] on div "Boa noite, [PERSON_NAME]! 🌙 Fico à disposição para ajudar sempre que quiser. At…" at bounding box center [297, 237] width 135 height 17
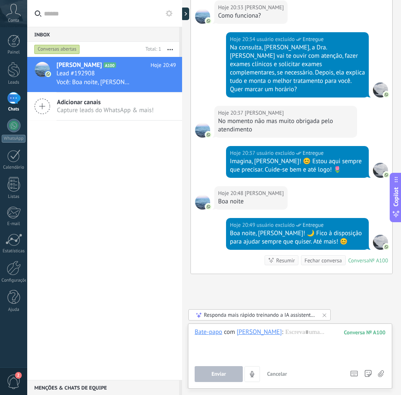
click at [230, 229] on div "Boa noite, [PERSON_NAME]! 🌙 Fico à disposição para ajudar sempre que quiser. At…" at bounding box center [297, 237] width 135 height 17
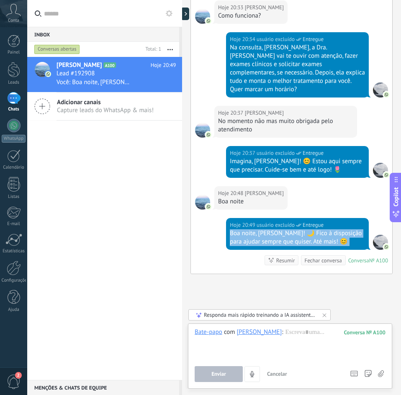
click at [230, 229] on div "Boa noite, [PERSON_NAME]! 🌙 Fico à disposição para ajudar sempre que quiser. At…" at bounding box center [297, 237] width 135 height 17
click at [269, 229] on div "Boa noite, [PERSON_NAME]! 🌙 Fico à disposição para ajudar sempre que quiser. At…" at bounding box center [297, 237] width 135 height 17
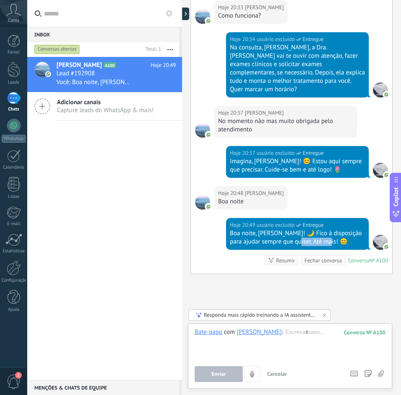
drag, startPoint x: 299, startPoint y: 217, endPoint x: 334, endPoint y: 217, distance: 35.6
click at [334, 229] on div "Boa noite, [PERSON_NAME]! 🌙 Fico à disposição para ajudar sempre que quiser. At…" at bounding box center [297, 237] width 135 height 17
click at [330, 229] on div "Boa noite, [PERSON_NAME]! 🌙 Fico à disposição para ajudar sempre que quiser. At…" at bounding box center [297, 237] width 135 height 17
drag, startPoint x: 333, startPoint y: 217, endPoint x: 299, endPoint y: 216, distance: 33.9
click at [299, 229] on div "Boa noite, [PERSON_NAME]! 🌙 Fico à disposição para ajudar sempre que quiser. At…" at bounding box center [297, 237] width 135 height 17
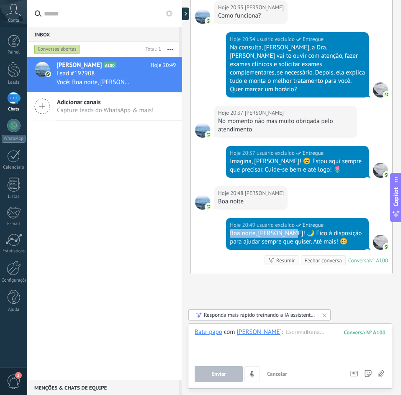
drag, startPoint x: 229, startPoint y: 209, endPoint x: 289, endPoint y: 208, distance: 59.5
click at [289, 229] on div "Boa noite, [PERSON_NAME]! 🌙 Fico à disposição para ajudar sempre que quiser. At…" at bounding box center [297, 237] width 135 height 17
click at [300, 229] on div "Boa noite, [PERSON_NAME]! 🌙 Fico à disposição para ajudar sempre que quiser. At…" at bounding box center [297, 237] width 135 height 17
drag, startPoint x: 293, startPoint y: 208, endPoint x: 356, endPoint y: 210, distance: 63.3
click at [356, 229] on div "Boa noite, [PERSON_NAME]! 🌙 Fico à disposição para ajudar sempre que quiser. At…" at bounding box center [297, 237] width 135 height 17
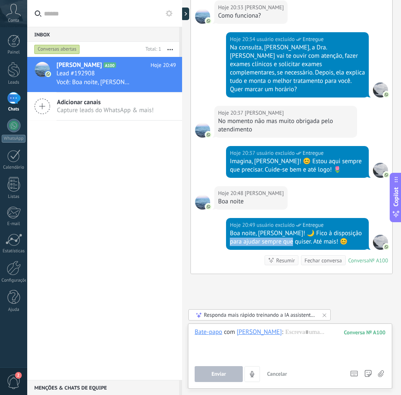
drag, startPoint x: 233, startPoint y: 218, endPoint x: 294, endPoint y: 217, distance: 61.6
click at [294, 229] on div "Boa noite, [PERSON_NAME]! 🌙 Fico à disposição para ajudar sempre que quiser. At…" at bounding box center [297, 237] width 135 height 17
drag, startPoint x: 307, startPoint y: 217, endPoint x: 334, endPoint y: 217, distance: 26.8
click at [334, 229] on div "Boa noite, [PERSON_NAME]! 🌙 Fico à disposição para ajudar sempre que quiser. At…" at bounding box center [297, 237] width 135 height 17
click at [331, 229] on div "Boa noite, [PERSON_NAME]! 🌙 Fico à disposição para ajudar sempre que quiser. At…" at bounding box center [297, 237] width 135 height 17
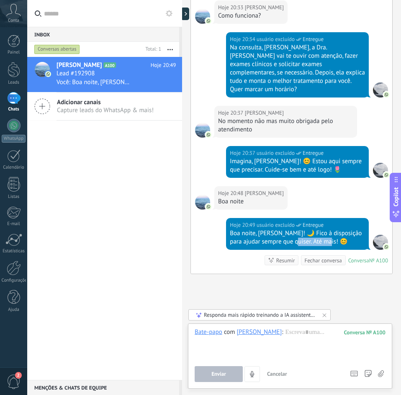
drag, startPoint x: 331, startPoint y: 216, endPoint x: 298, endPoint y: 216, distance: 32.7
click at [298, 229] on div "Boa noite, [PERSON_NAME]! 🌙 Fico à disposição para ajudar sempre que quiser. At…" at bounding box center [297, 237] width 135 height 17
type textarea "*********"
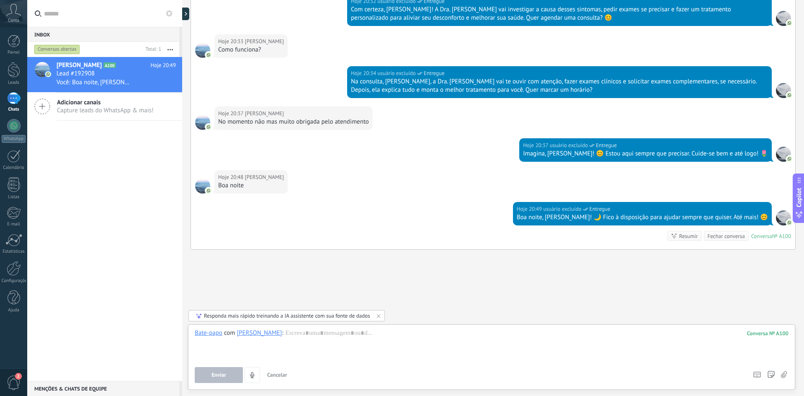
scroll to position [233, 0]
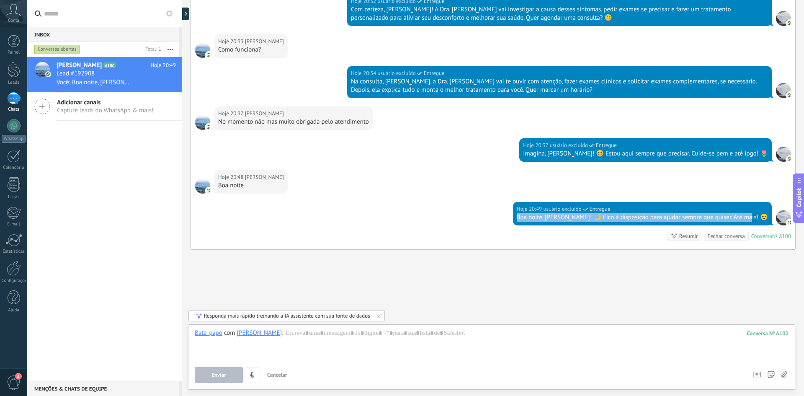
drag, startPoint x: 537, startPoint y: 217, endPoint x: 765, endPoint y: 216, distance: 228.2
click at [765, 216] on div "Hoje 20:49 usuário excluído Entregue Boa noite, [PERSON_NAME]! 🌙 Fico à disposi…" at bounding box center [642, 213] width 259 height 23
click at [757, 217] on div "Boa noite, [PERSON_NAME]! 🌙 Fico à disposição para ajudar sempre que quiser. At…" at bounding box center [642, 217] width 251 height 8
